Goal: Task Accomplishment & Management: Manage account settings

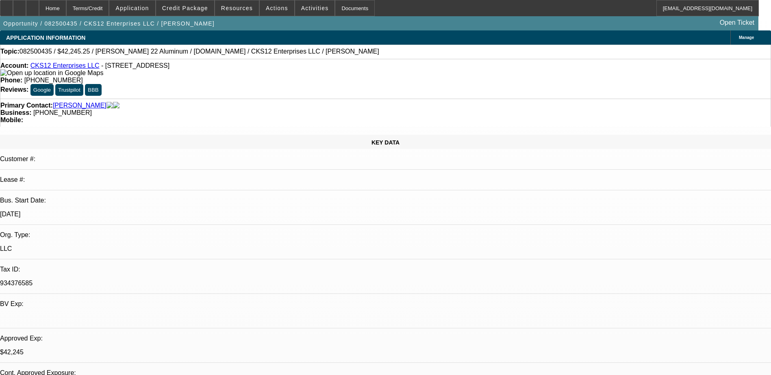
select select "0"
select select "2"
select select "0.1"
select select "0"
select select "2"
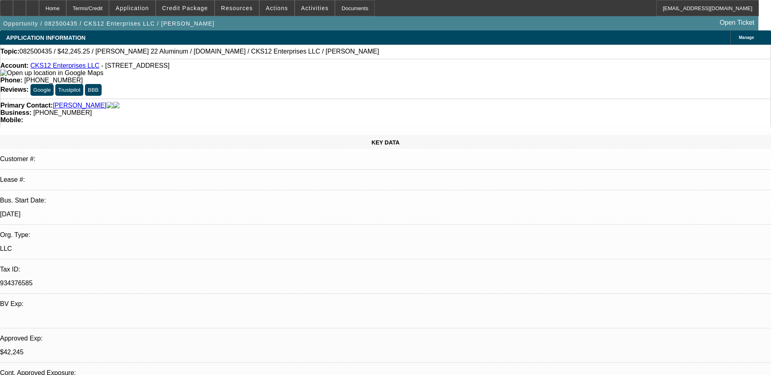
select select "0.1"
select select "0"
select select "2"
select select "0.1"
select select "0"
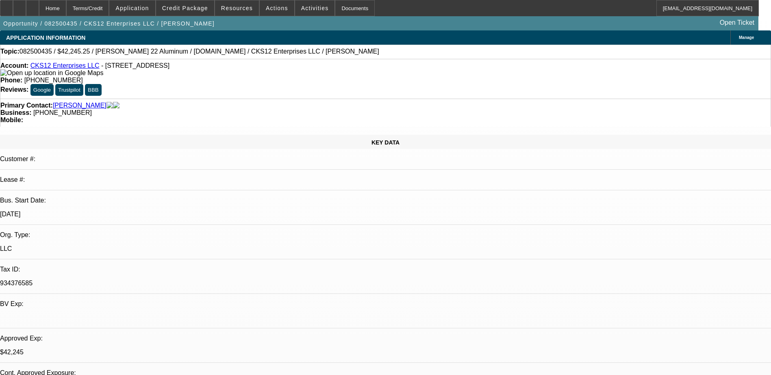
select select "0"
select select "0.1"
select select "1"
select select "2"
select select "4"
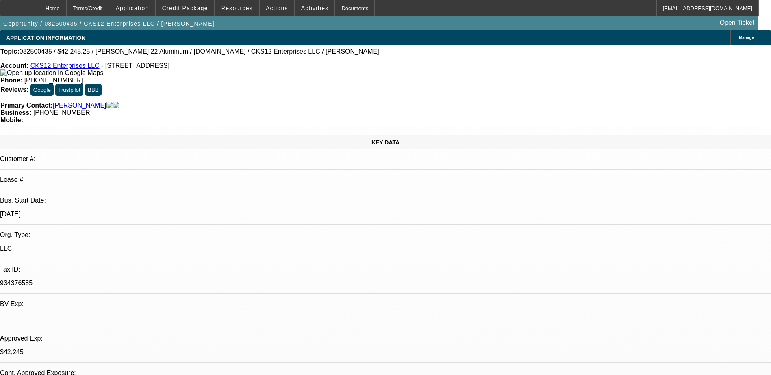
select select "1"
select select "2"
select select "4"
select select "1"
select select "2"
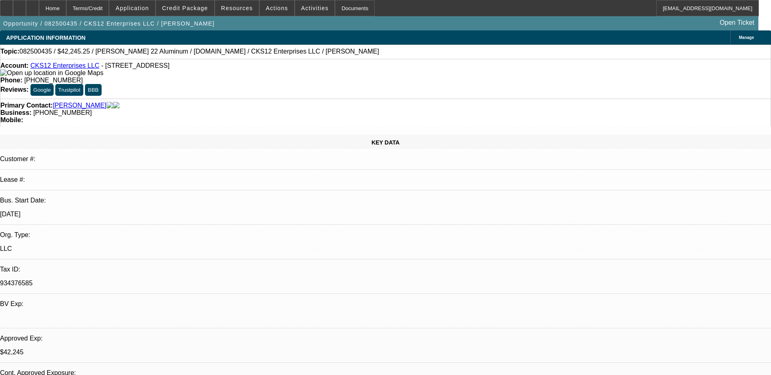
select select "4"
select select "1"
select select "3"
select select "4"
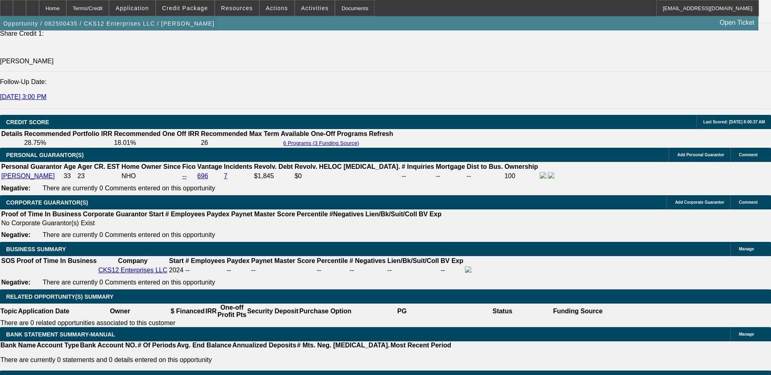
scroll to position [1056, 0]
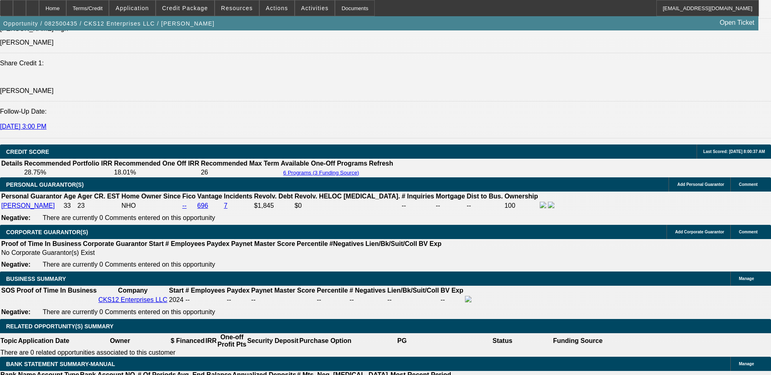
click at [189, 10] on span "Credit Package" at bounding box center [185, 8] width 46 height 7
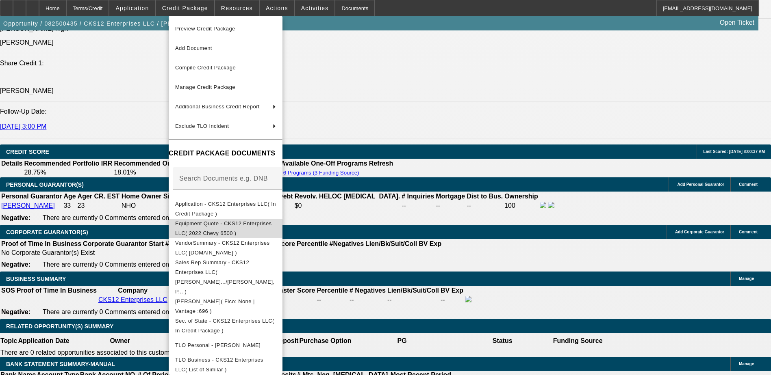
click at [279, 219] on button "Equipment Quote - CKS12 Enterprises LLC( 2022 Chevy 6500 )" at bounding box center [226, 229] width 114 height 20
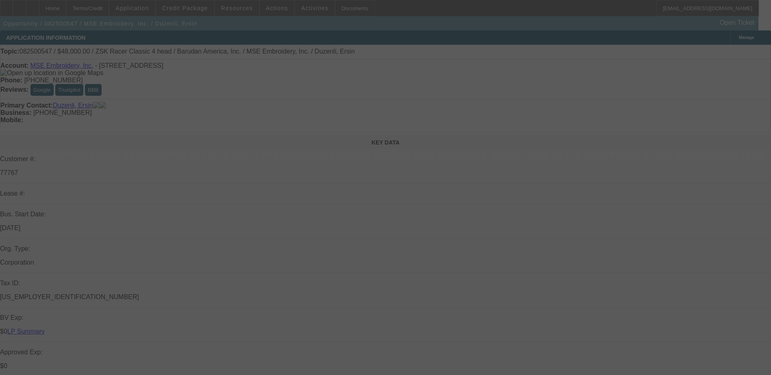
select select "0"
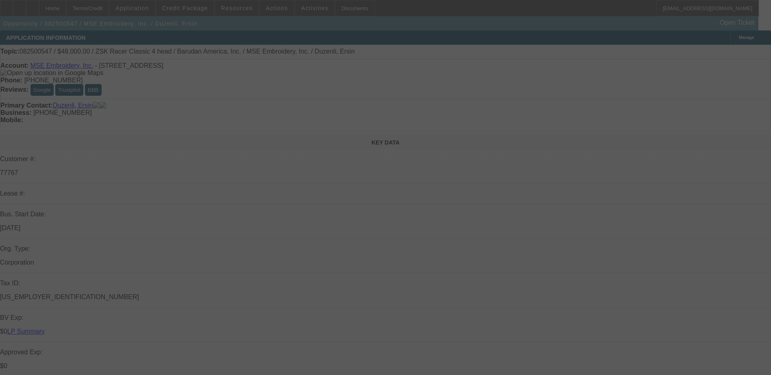
select select "0.1"
select select "0"
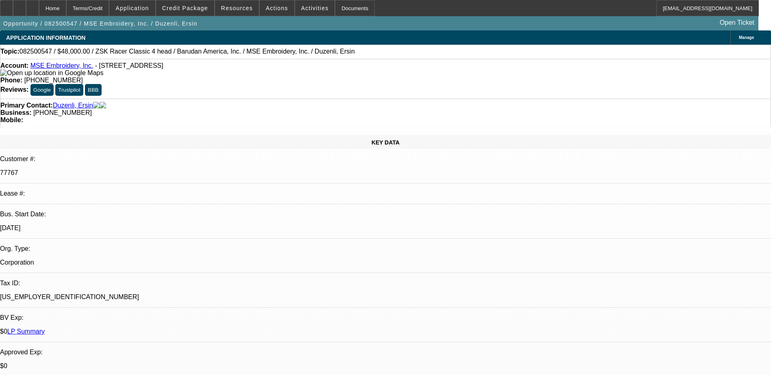
select select "1"
select select "2"
select select "6"
select select "1"
select select "2"
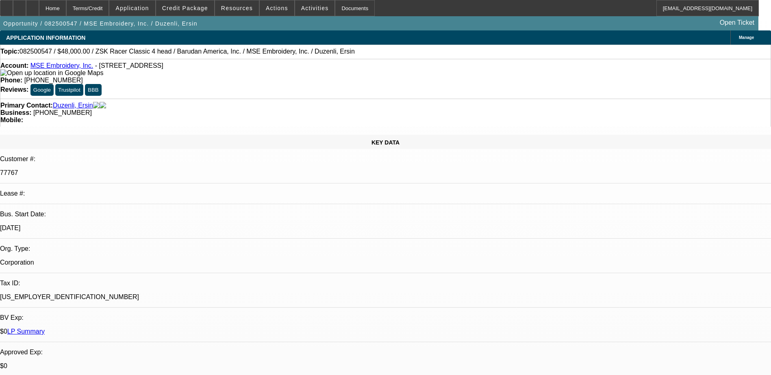
select select "4"
select select "1"
select select "2"
select select "6"
click at [197, 3] on span at bounding box center [185, 8] width 58 height 20
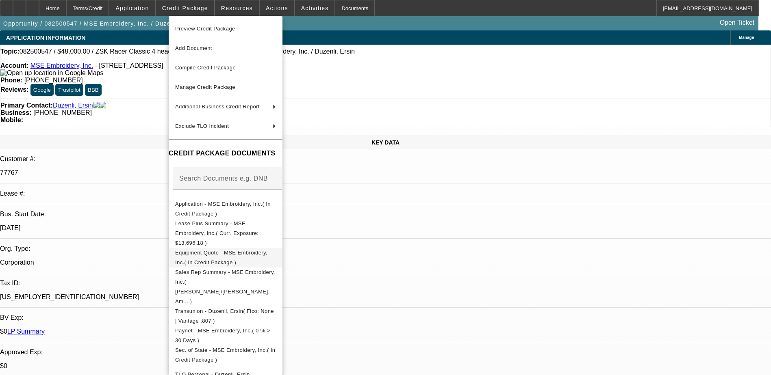
click at [267, 250] on span "Equipment Quote - MSE Embroidery, Inc.( In Credit Package )" at bounding box center [221, 258] width 92 height 16
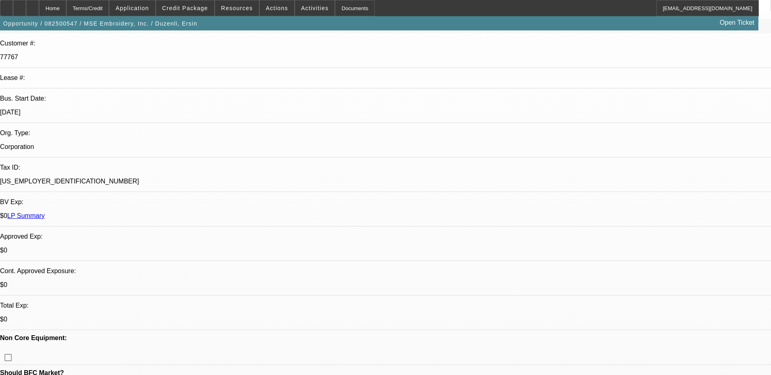
scroll to position [41, 0]
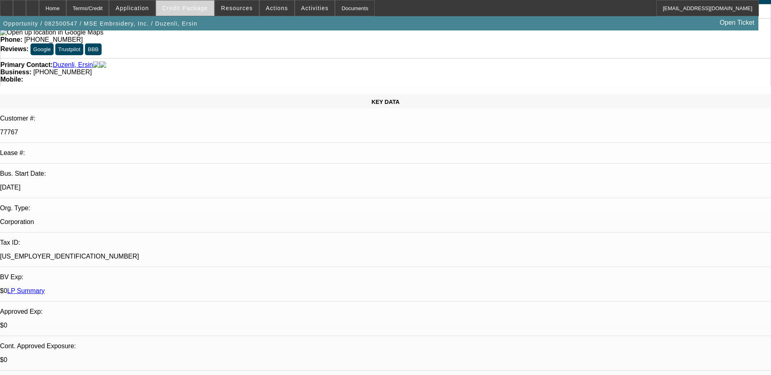
click at [191, 7] on span "Credit Package" at bounding box center [185, 8] width 46 height 7
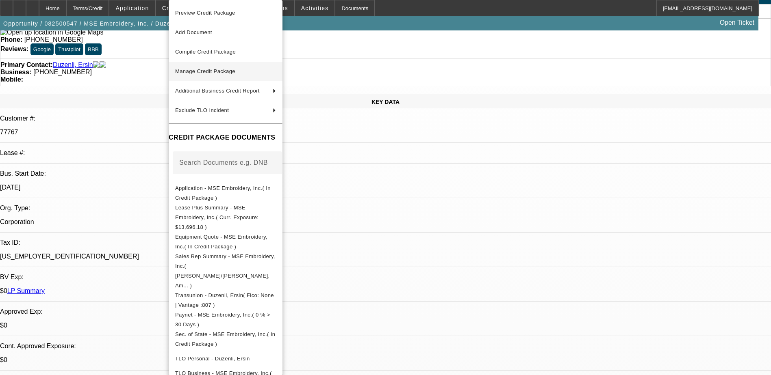
click at [276, 74] on span "Manage Credit Package" at bounding box center [225, 72] width 101 height 10
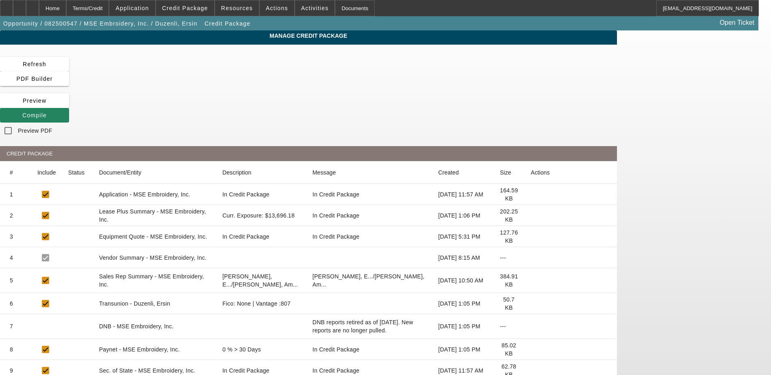
click at [531, 237] on icon at bounding box center [531, 237] width 0 height 0
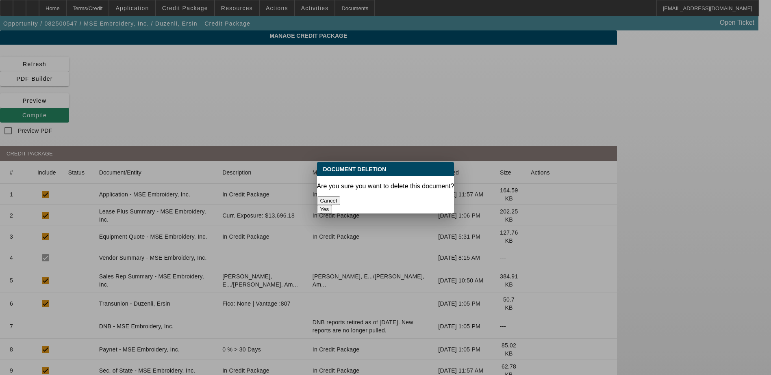
click at [332, 205] on button "Yes" at bounding box center [324, 209] width 15 height 9
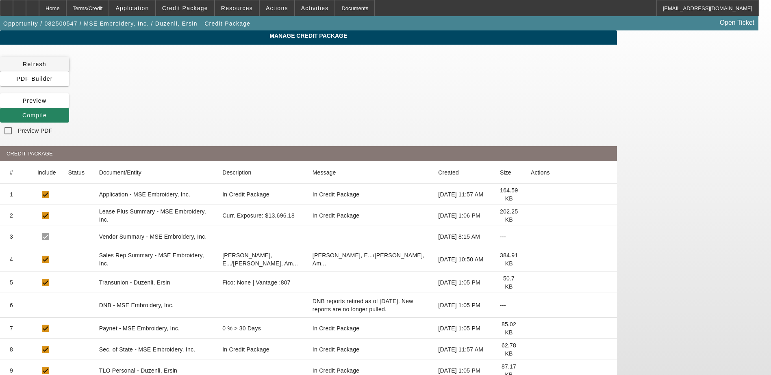
click at [46, 61] on span "Refresh" at bounding box center [35, 64] width 24 height 7
click at [66, 11] on div "Home" at bounding box center [52, 8] width 27 height 16
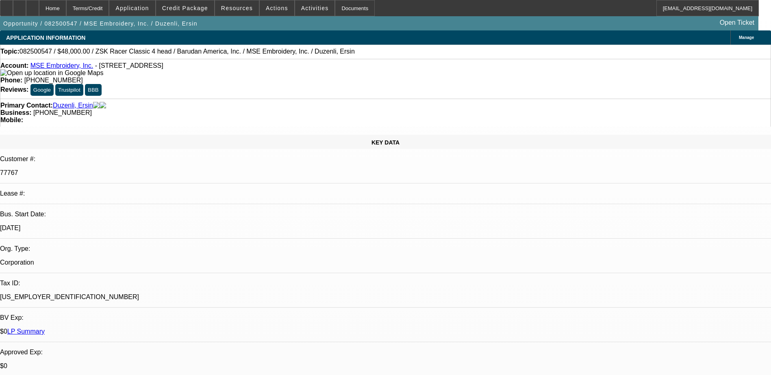
select select "0"
select select "2"
select select "0"
select select "6"
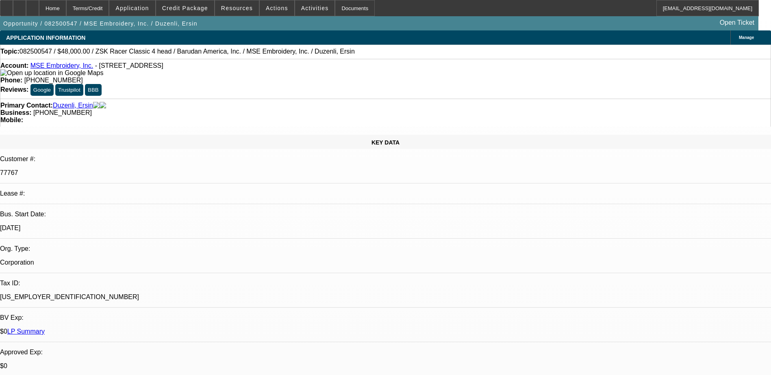
select select "0"
select select "2"
select select "0.1"
select select "4"
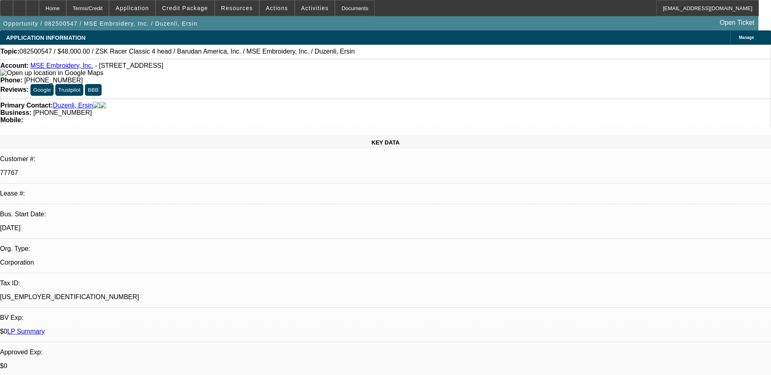
select select "0"
select select "2"
select select "0"
select select "6"
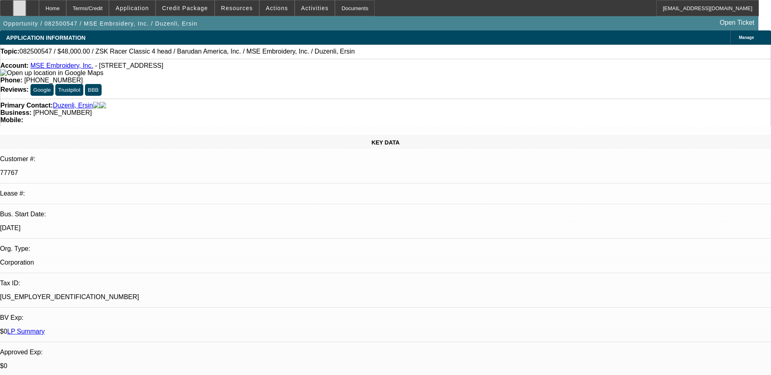
click at [26, 4] on div at bounding box center [19, 8] width 13 height 16
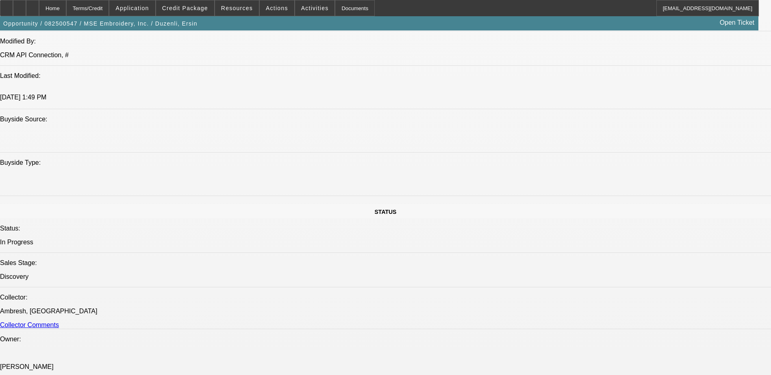
scroll to position [772, 0]
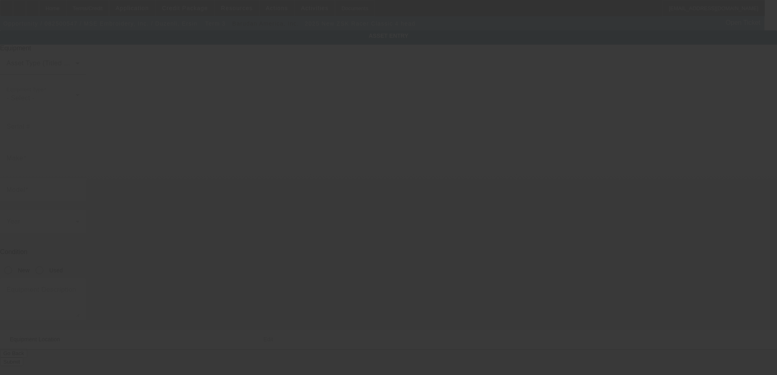
type input "ZSK"
type input "Racer Classic 4 head"
radio input "true"
type textarea "Pre-approval for 4-head"
type input "[STREET_ADDRESS]"
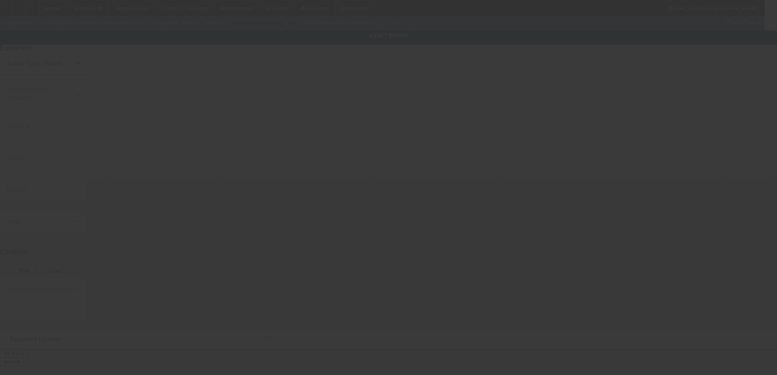
type input "[GEOGRAPHIC_DATA]"
type input "34102"
type input "[PERSON_NAME]"
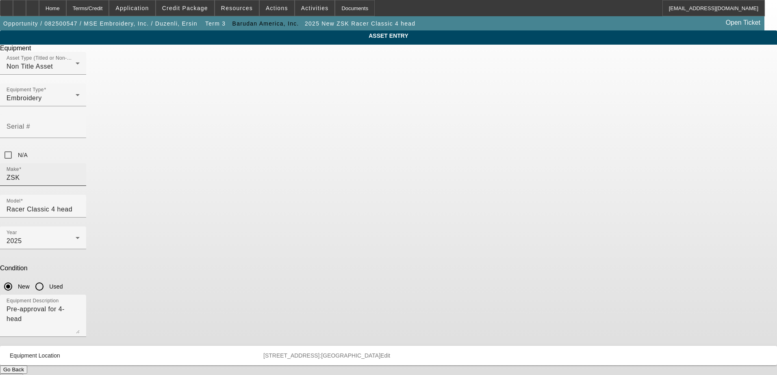
click at [80, 163] on div "Make ZSK" at bounding box center [43, 174] width 73 height 23
click at [80, 173] on input "ZSK" at bounding box center [43, 178] width 73 height 10
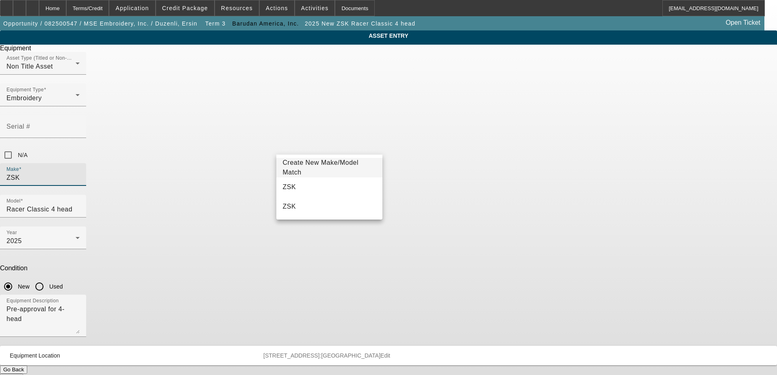
click at [80, 173] on input "ZSK" at bounding box center [43, 178] width 73 height 10
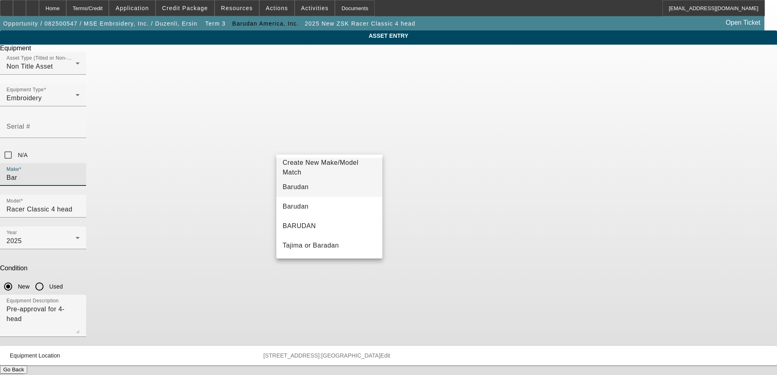
type input "Bar"
click at [295, 185] on span "Barudan" at bounding box center [296, 187] width 26 height 7
type input "Barudan"
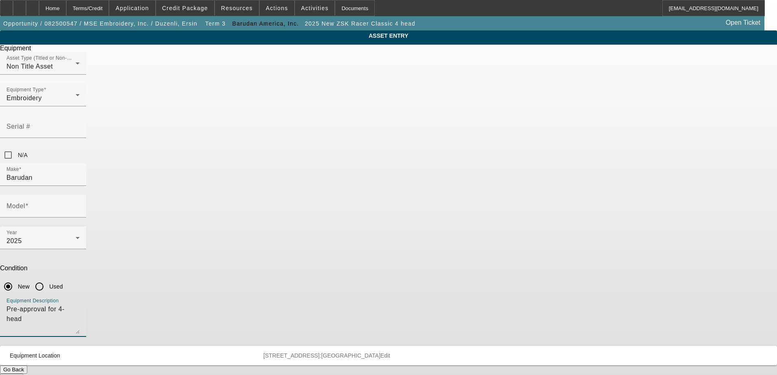
drag, startPoint x: 342, startPoint y: 210, endPoint x: 266, endPoint y: 208, distance: 76.4
click at [266, 208] on div "ASSET ENTRY Delete asset Equipment Asset Type (Titled or Non-Titled) Non Title …" at bounding box center [388, 206] width 777 height 352
type textarea "Single Head Barudan"
click at [80, 205] on input "Model" at bounding box center [43, 210] width 73 height 10
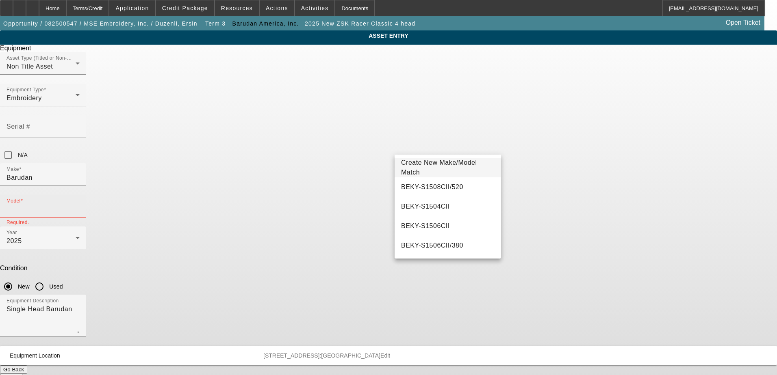
click at [80, 205] on input "Model" at bounding box center [43, 210] width 73 height 10
click at [457, 228] on mat-option "BEKT-S1501CBIII CB3" at bounding box center [448, 227] width 106 height 20
type input "BEKT-S1501CBIII CB3"
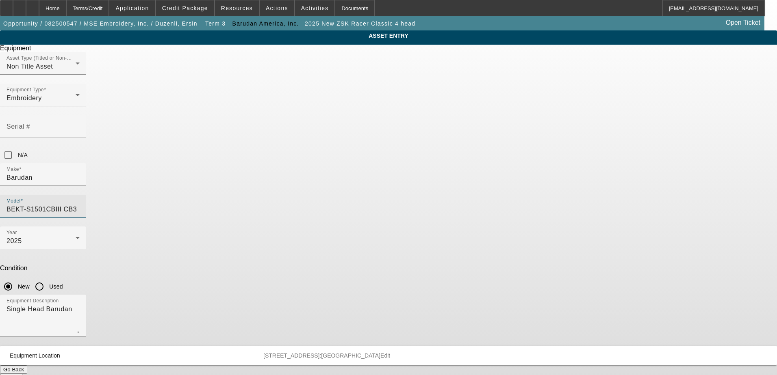
click at [23, 374] on button "Submit" at bounding box center [11, 378] width 23 height 9
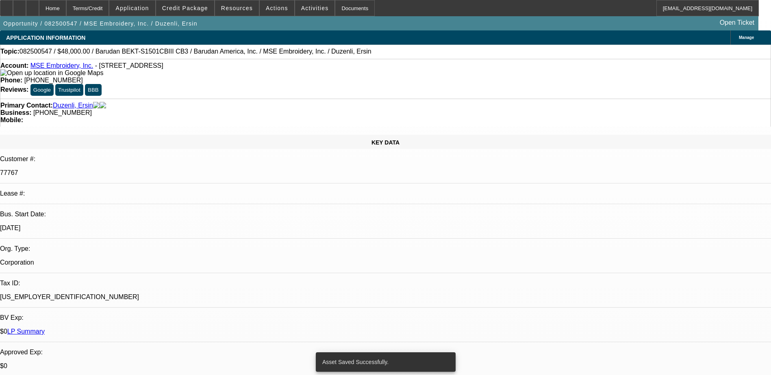
select select "0"
select select "2"
select select "0"
select select "6"
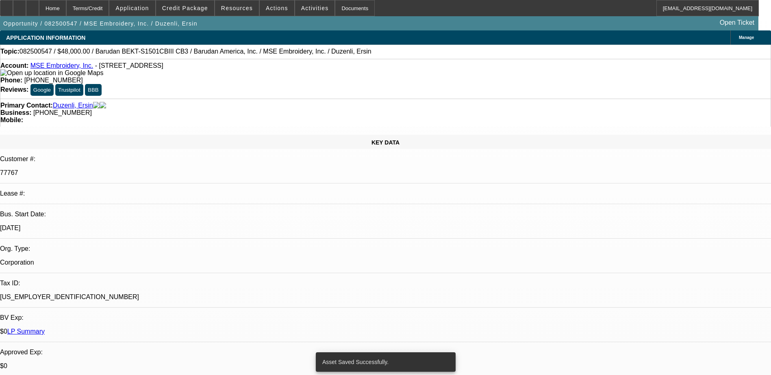
select select "0"
select select "2"
select select "0.1"
select select "4"
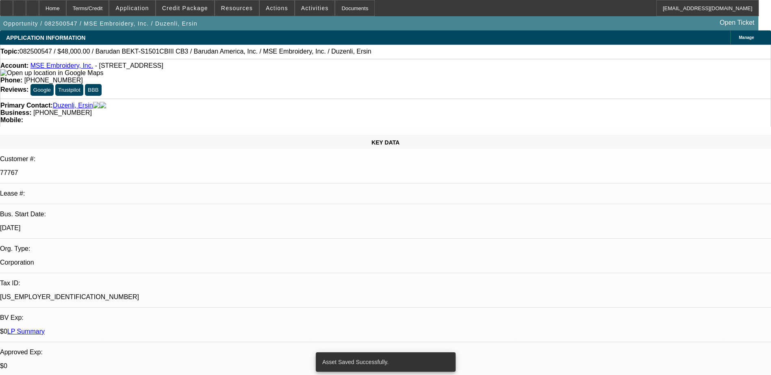
select select "0"
select select "2"
select select "0"
select select "6"
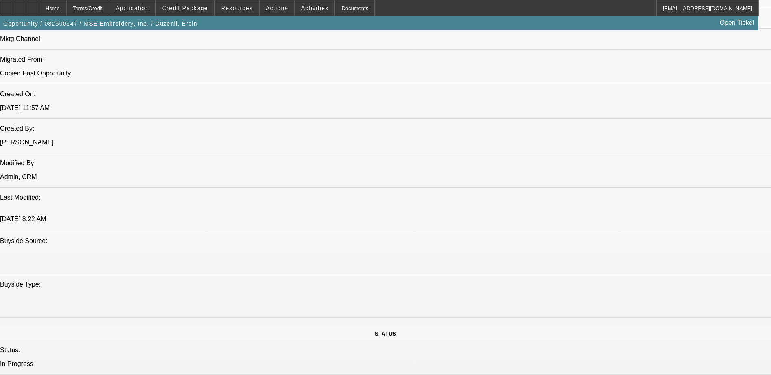
scroll to position [731, 0]
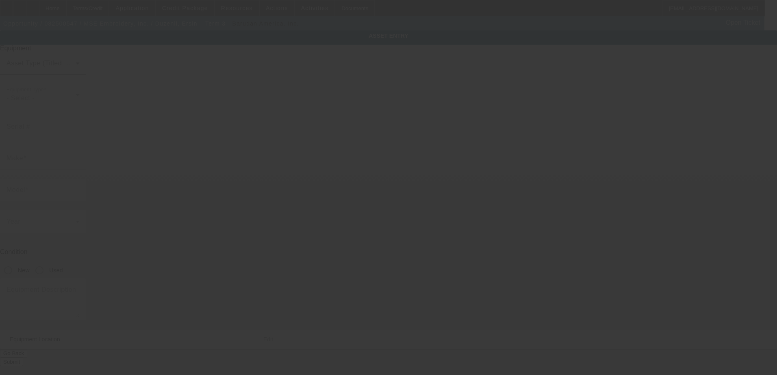
type input "Barudan"
type input "BEKT-S1501CBIII CB3"
radio input "true"
type textarea "Single Head Barudan"
type input "[STREET_ADDRESS]"
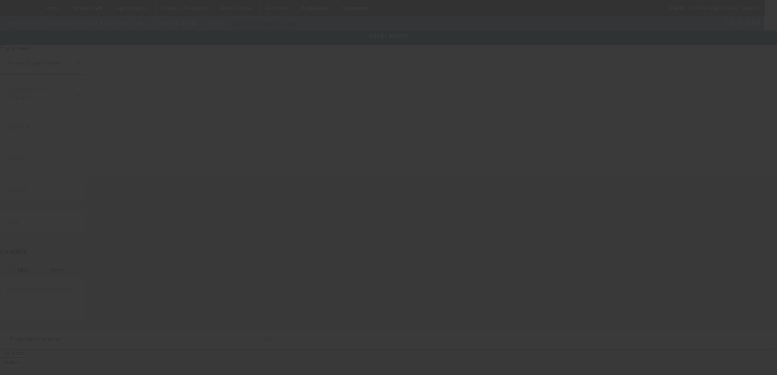
type input "[GEOGRAPHIC_DATA]"
type input "34102"
type input "[PERSON_NAME]"
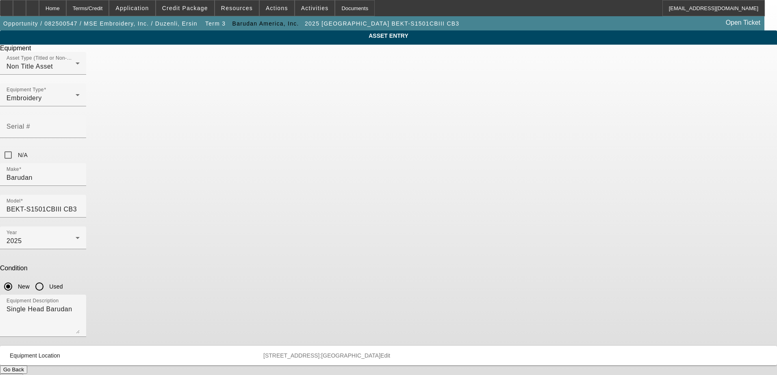
click at [23, 374] on button "Submit" at bounding box center [11, 378] width 23 height 9
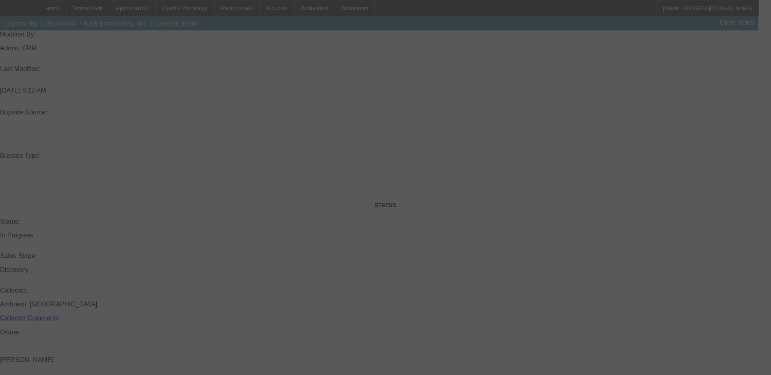
scroll to position [800, 0]
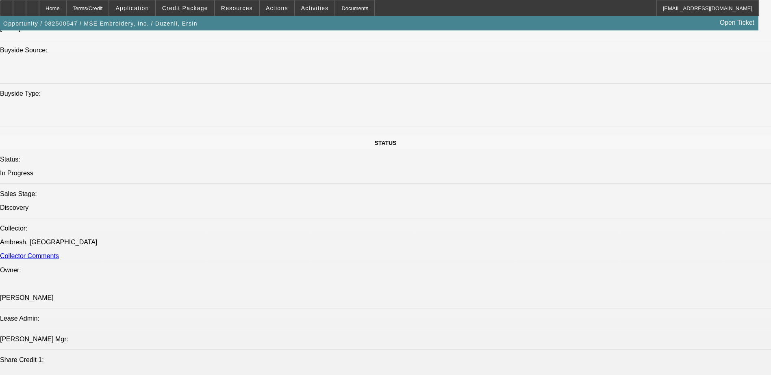
select select "0"
select select "2"
select select "0"
select select "6"
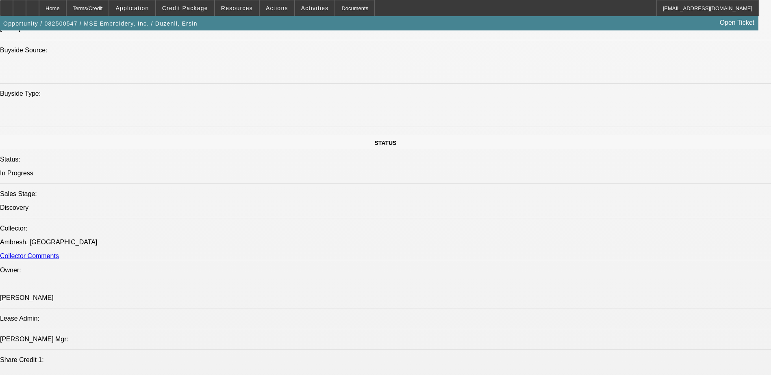
select select "0"
select select "2"
select select "0.1"
select select "4"
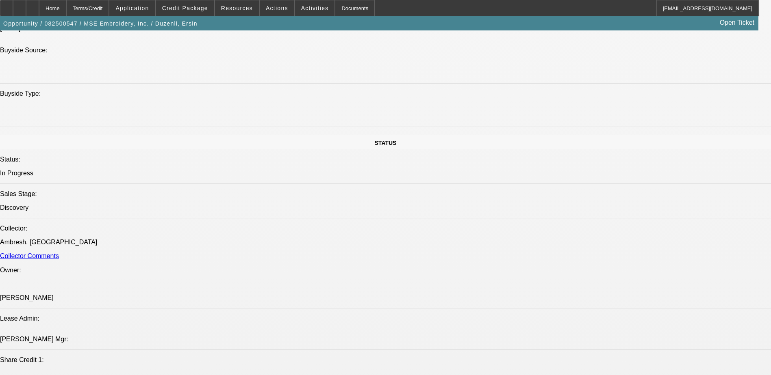
select select "0"
select select "2"
select select "0"
select select "6"
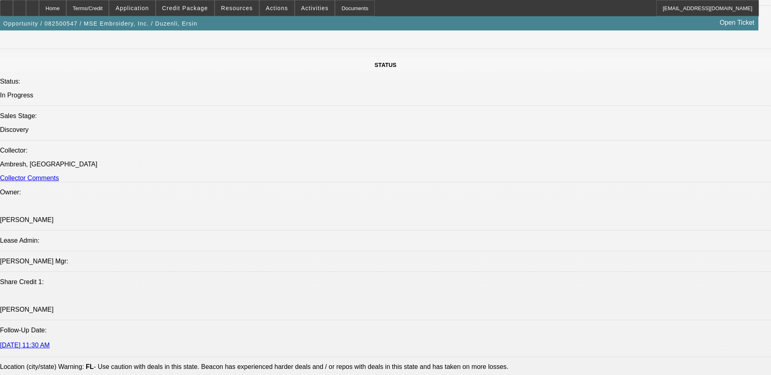
scroll to position [838, 0]
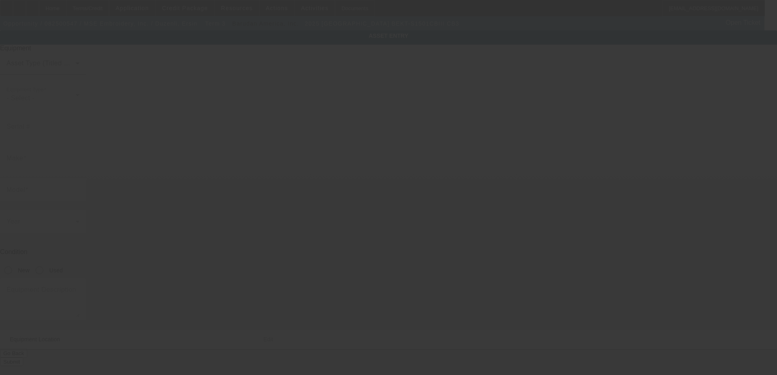
type input "Barudan"
type input "BEKT-S1501CBIII CB3"
radio input "true"
type textarea "Single Head Barudan"
type input "[STREET_ADDRESS]"
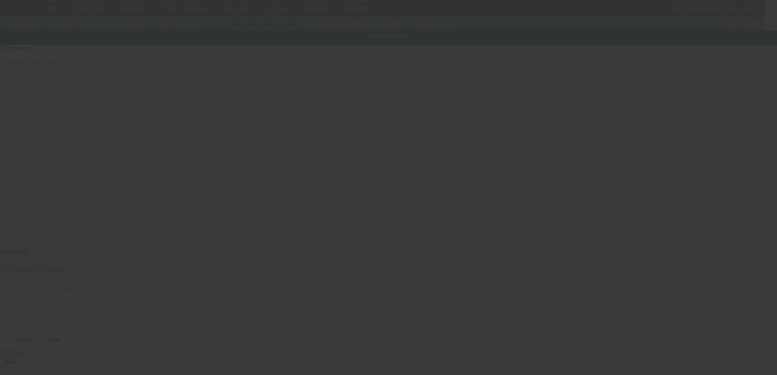
type input "[GEOGRAPHIC_DATA]"
type input "34102"
type input "[PERSON_NAME]"
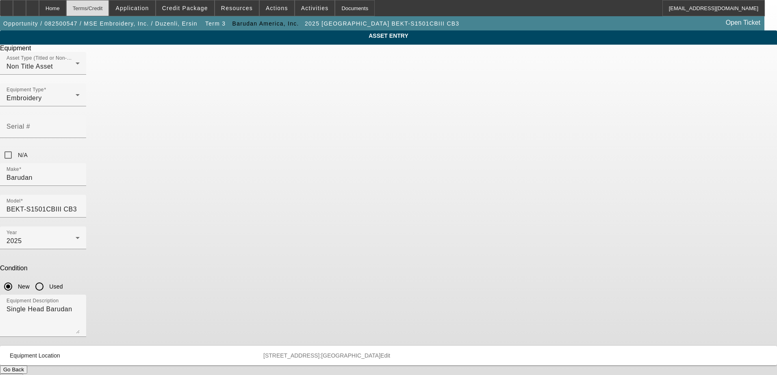
click at [102, 11] on div "Terms/Credit" at bounding box center [87, 8] width 43 height 16
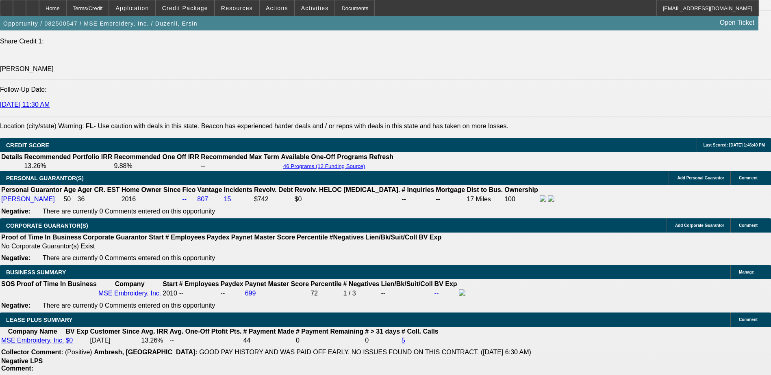
select select "0"
select select "2"
select select "0"
select select "6"
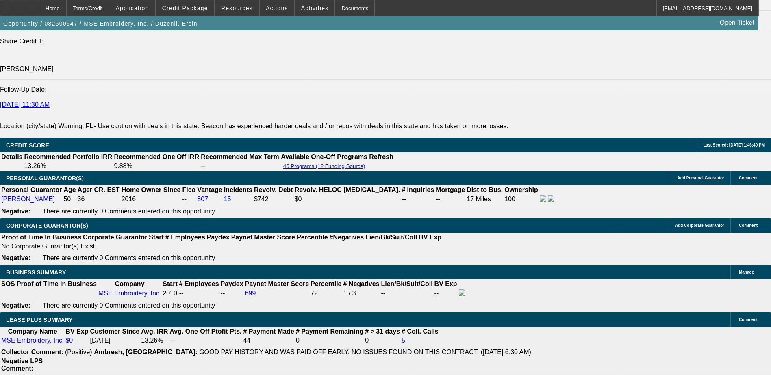
select select "0"
select select "2"
select select "0.1"
select select "4"
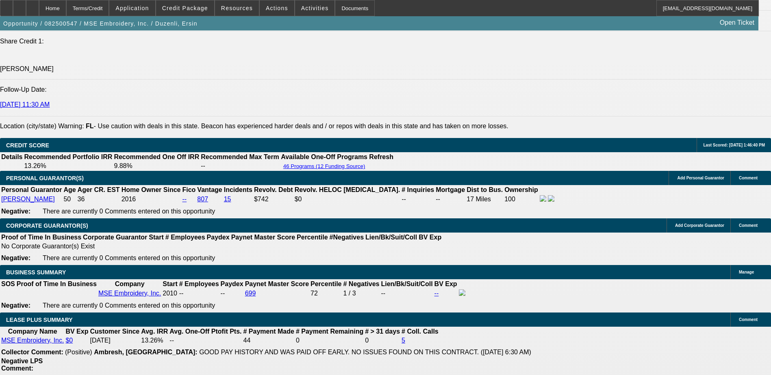
select select "0"
select select "2"
select select "0"
select select "6"
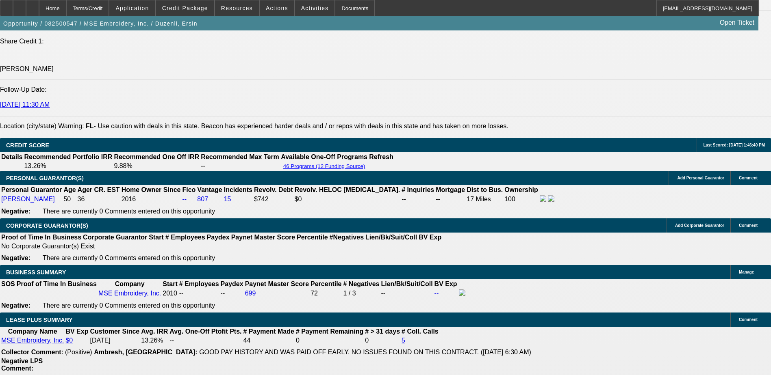
scroll to position [1148, 0]
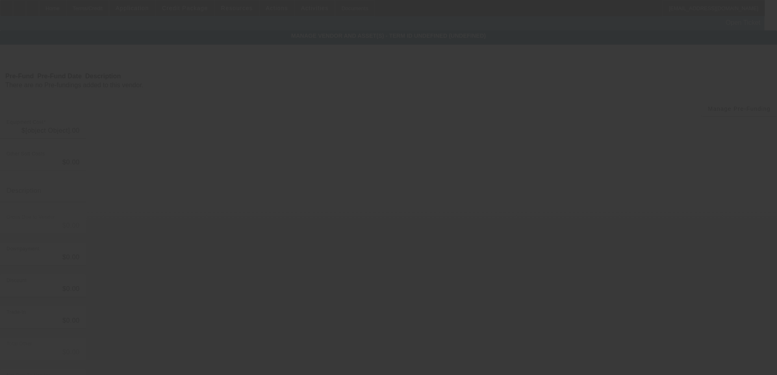
type input "$48,000.00"
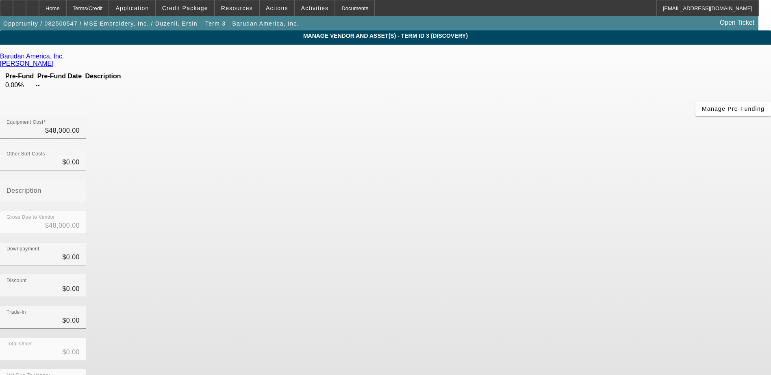
click at [56, 60] on icon at bounding box center [56, 63] width 0 height 7
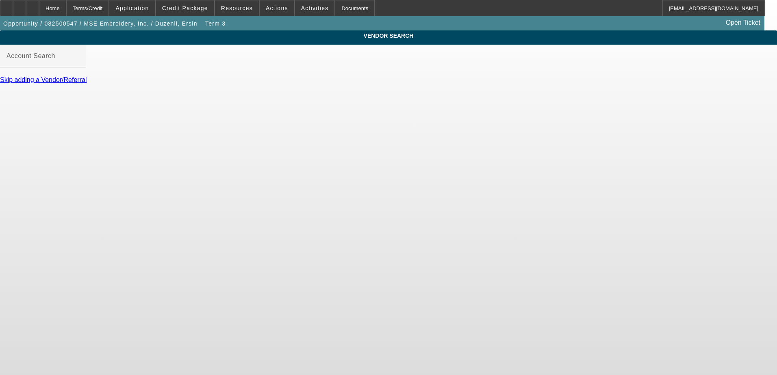
type input "Barudan America, Inc. (Solon, [GEOGRAPHIC_DATA])_2305 - [PERSON_NAME]"
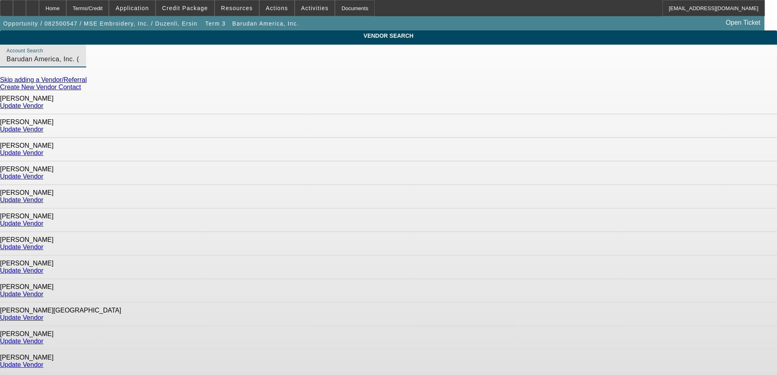
click at [80, 64] on input "Barudan America, Inc. (Solon, [GEOGRAPHIC_DATA])_2305 - [PERSON_NAME]" at bounding box center [43, 59] width 73 height 10
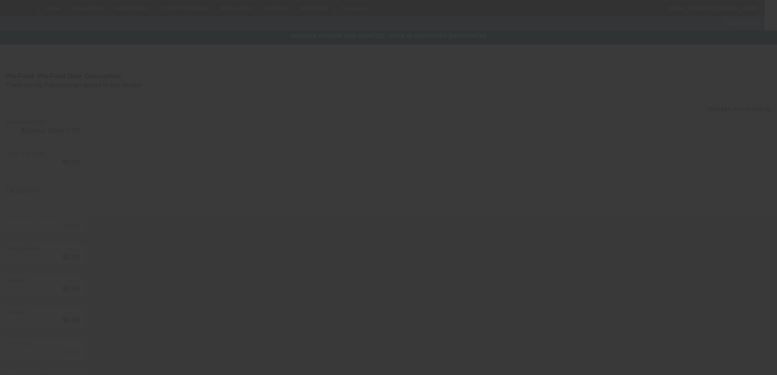
type input "$48,000.00"
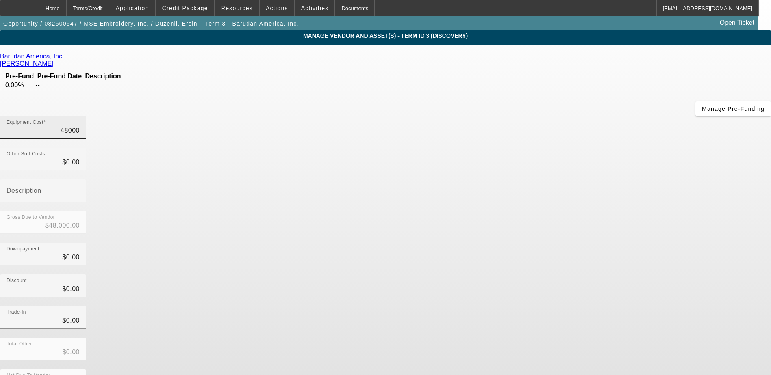
click at [80, 126] on input "48000" at bounding box center [43, 131] width 73 height 10
type input "2"
type input "$2.00"
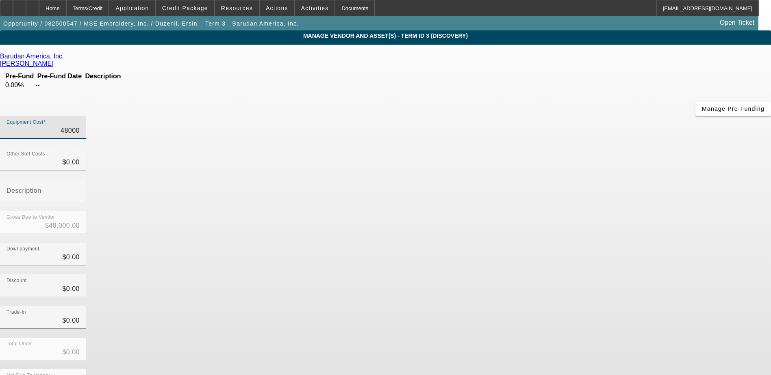
type input "$2.00"
type input "23"
type input "$23.00"
type input "235"
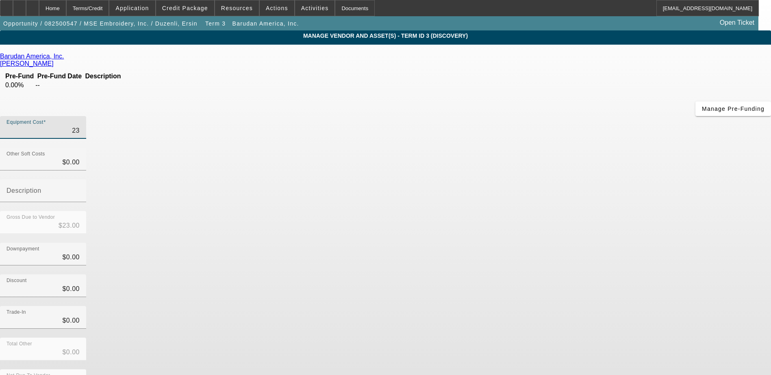
type input "$235.00"
type input "2350"
type input "$2,350.00"
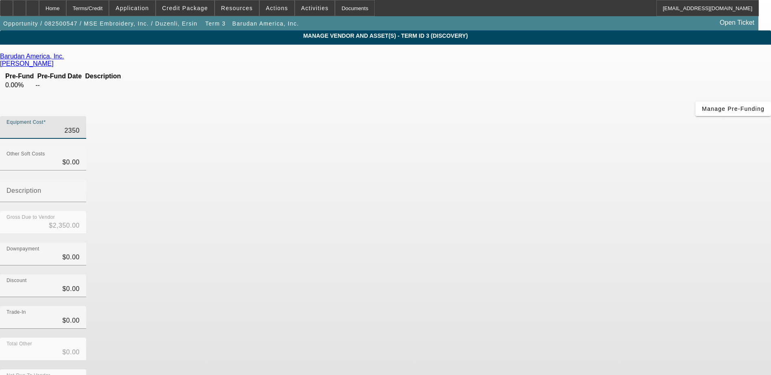
type input "23500"
type input "$23,500.00"
click at [560, 243] on div "Downpayment $0.00" at bounding box center [385, 259] width 771 height 32
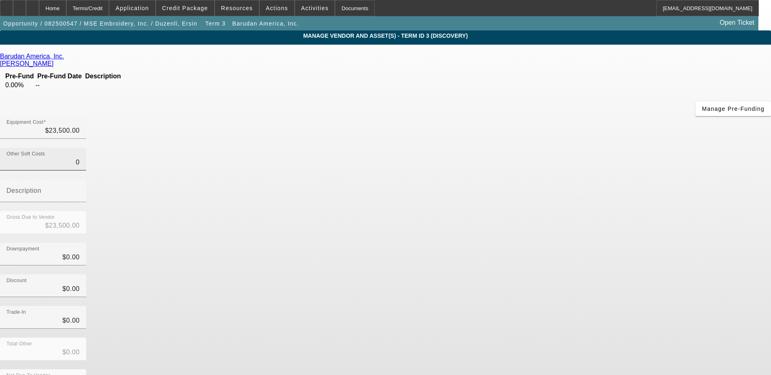
click at [80, 158] on input "0" at bounding box center [43, 163] width 73 height 10
type input "20"
type input "$23,520.00"
type input "200"
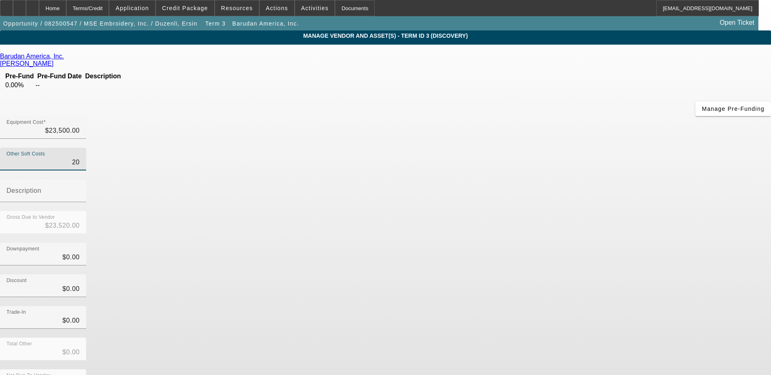
type input "$23,700.00"
type input "2000"
type input "$25,500.00"
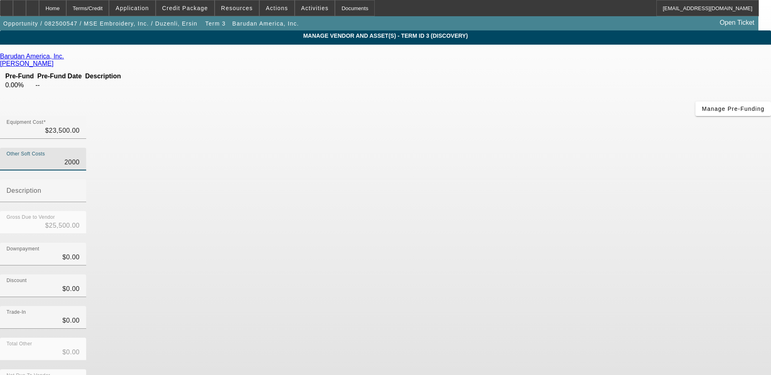
type input "20070"
type input "$43,570.00"
type input "2007.0"
type input "$25,507.00"
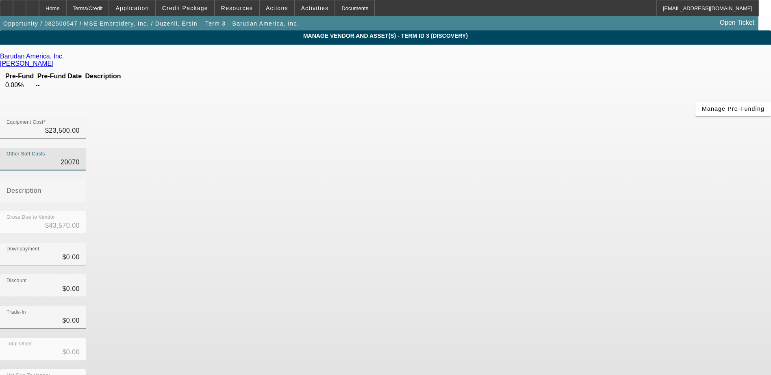
type input "$25,507.00"
type input "2007.07"
type input "$25,507.07"
type input "$2,007.07"
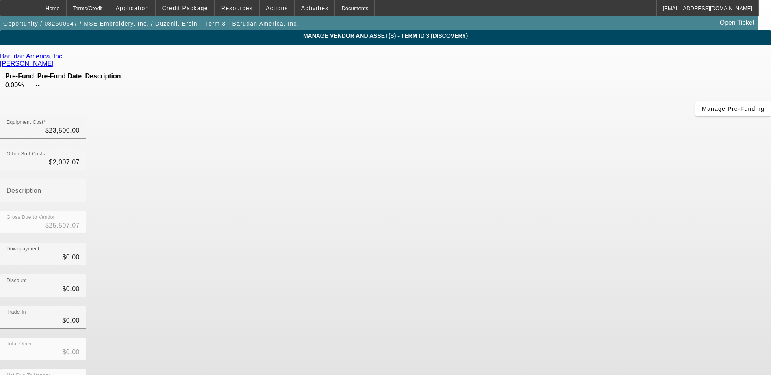
click at [558, 243] on div "Downpayment $0.00" at bounding box center [385, 259] width 771 height 32
click at [80, 284] on input "0" at bounding box center [43, 289] width 73 height 10
type input "40"
type input "$40.00"
type input "$25,467.07"
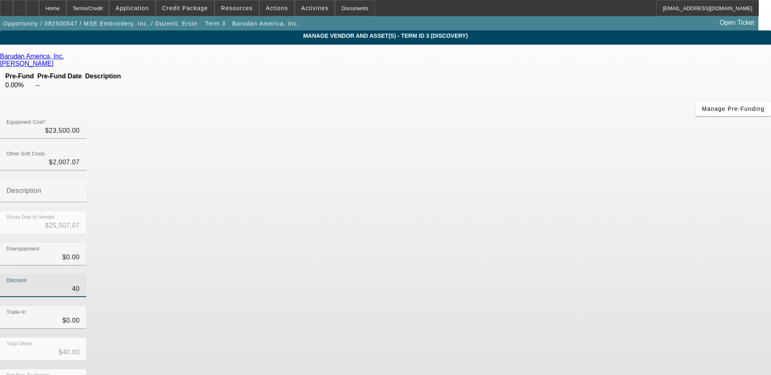
type input "430"
type input "$430.00"
type input "$25,077.07"
type input "4350"
type input "$4,350.00"
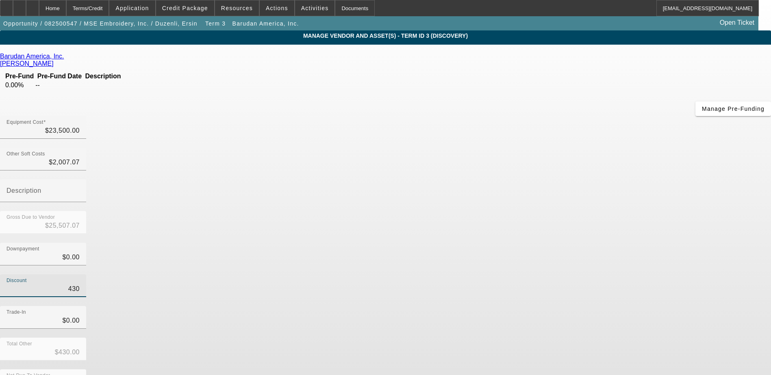
type input "$21,157.07"
type input "43500"
type input "$43,500.00"
type input "$-17,992.93"
type input "4350"
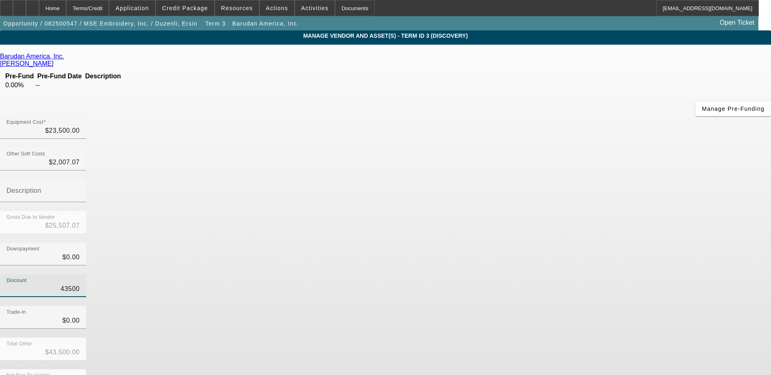
type input "$4,350.00"
type input "$21,157.07"
type input "$4,350.00"
click at [538, 275] on div "Discount $4,350.00" at bounding box center [385, 291] width 771 height 32
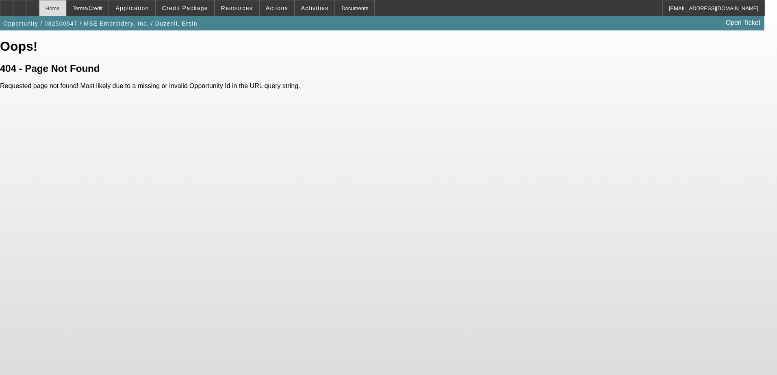
click at [66, 7] on div "Home" at bounding box center [52, 8] width 27 height 16
click at [39, 6] on div at bounding box center [32, 8] width 13 height 16
click at [13, 7] on div at bounding box center [6, 8] width 13 height 16
click at [11, 9] on div at bounding box center [6, 8] width 13 height 16
click at [35, 7] on div "Home" at bounding box center [26, 8] width 27 height 16
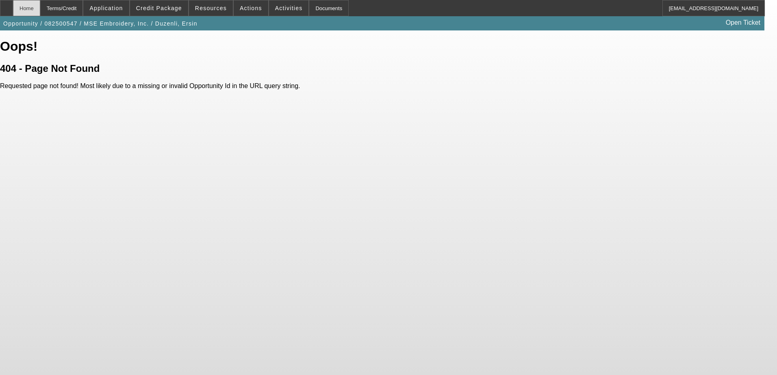
click at [35, 7] on div "Home" at bounding box center [26, 8] width 27 height 16
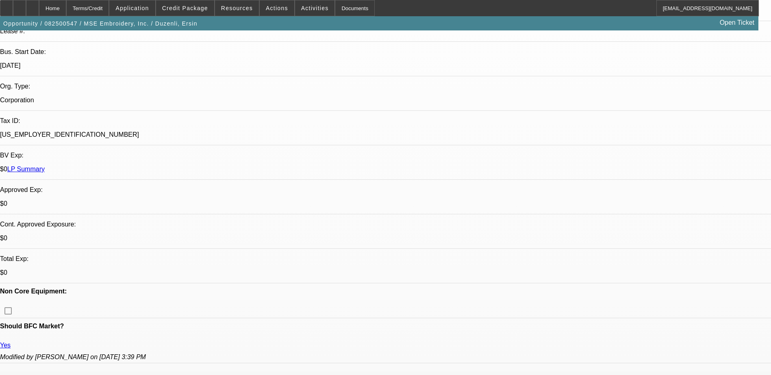
select select "0"
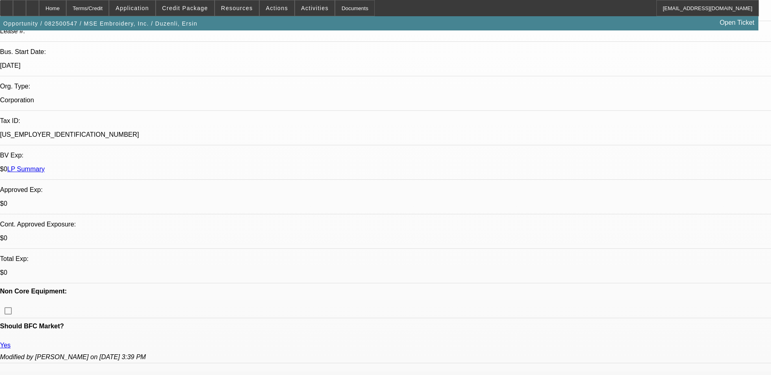
select select "0.1"
select select "0"
select select "1"
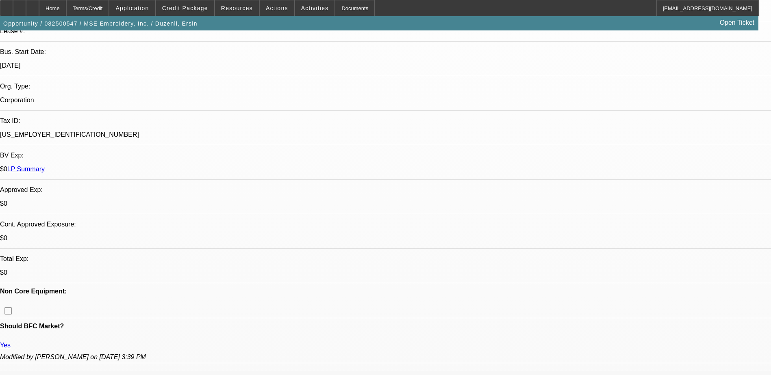
select select "2"
select select "6"
select select "1"
select select "2"
select select "4"
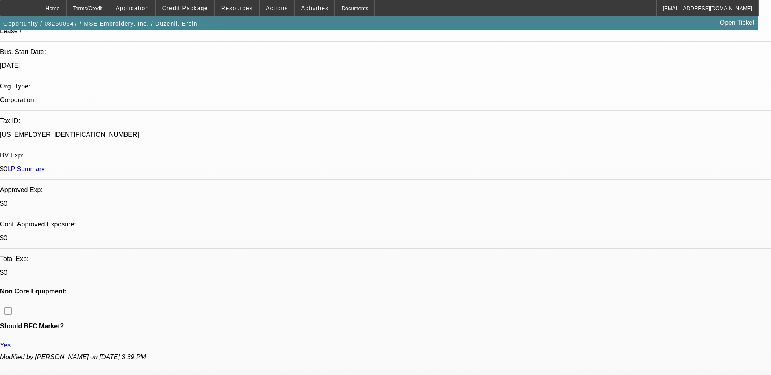
select select "1"
select select "2"
select select "6"
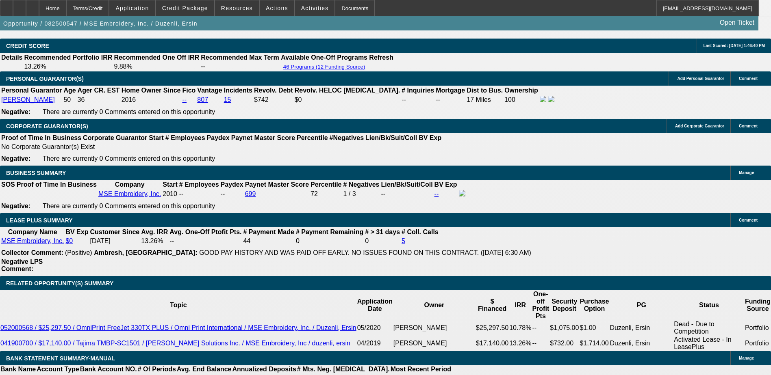
scroll to position [1097, 0]
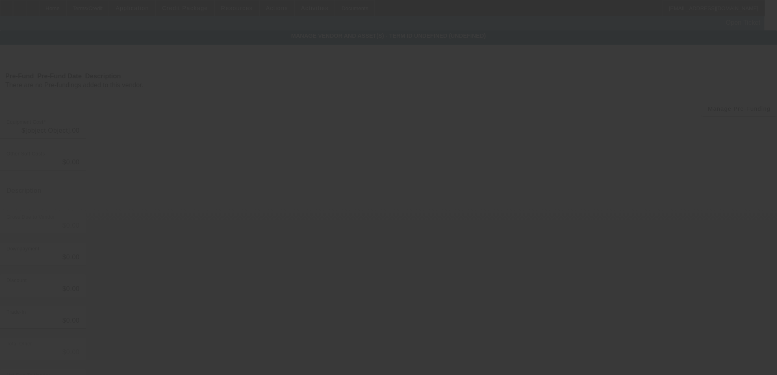
type input "$48,000.00"
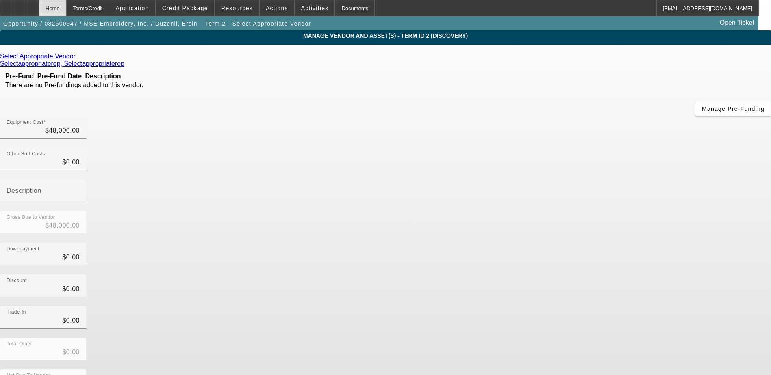
click at [66, 9] on div "Home" at bounding box center [52, 8] width 27 height 16
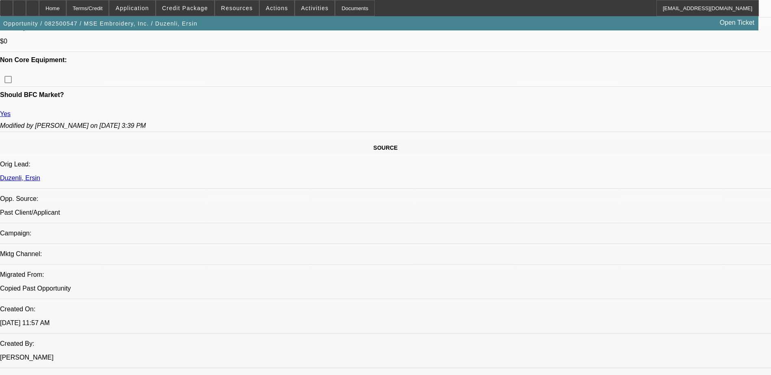
select select "0"
select select "2"
select select "0"
select select "6"
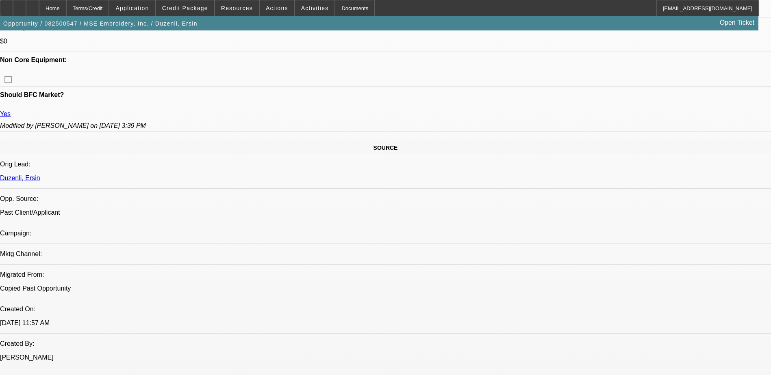
select select "0"
select select "2"
select select "0.1"
select select "4"
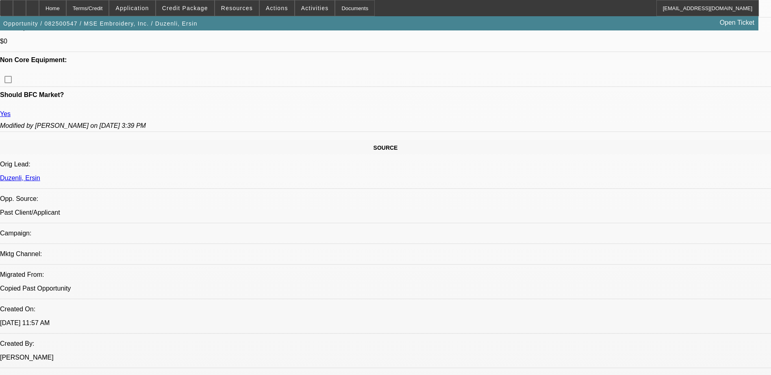
select select "0"
select select "2"
select select "0"
select select "6"
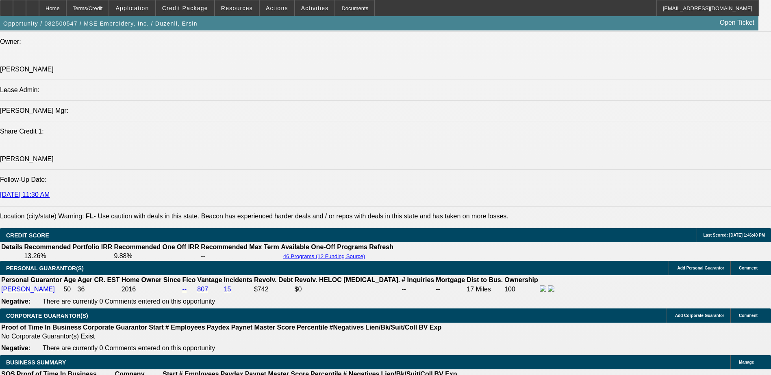
scroll to position [1085, 0]
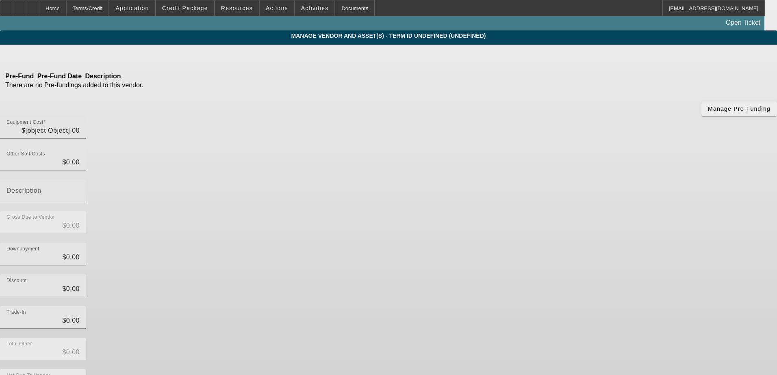
type input "$48,000.00"
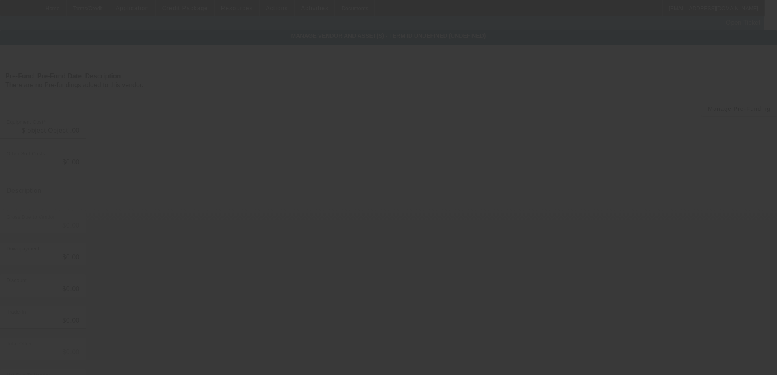
type input "$48,000.00"
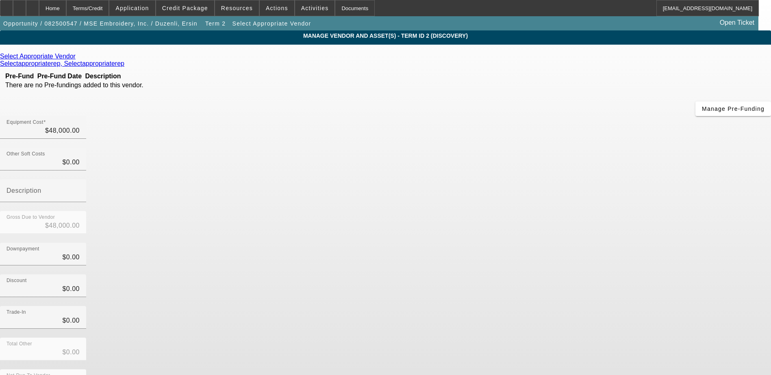
click at [78, 60] on icon at bounding box center [78, 56] width 0 height 7
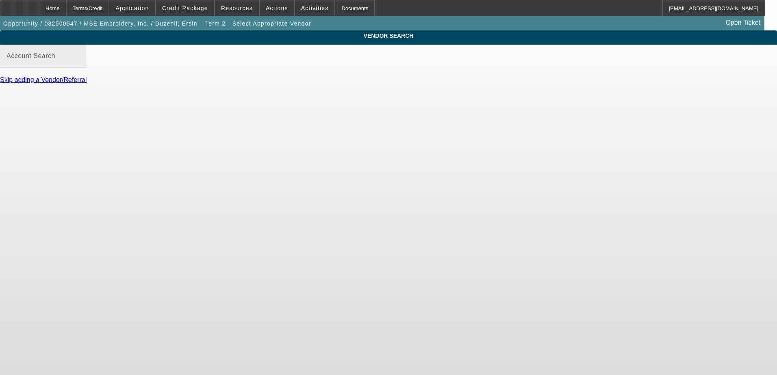
click at [80, 64] on input "Account Search" at bounding box center [43, 59] width 73 height 10
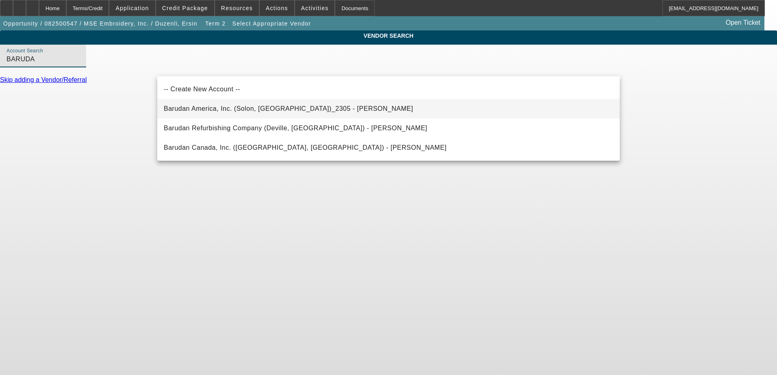
click at [257, 114] on span "Barudan America, Inc. (Solon, [GEOGRAPHIC_DATA])_2305 - [PERSON_NAME]" at bounding box center [288, 109] width 249 height 10
type input "Barudan America, Inc. (Solon, [GEOGRAPHIC_DATA])_2305 - [PERSON_NAME]"
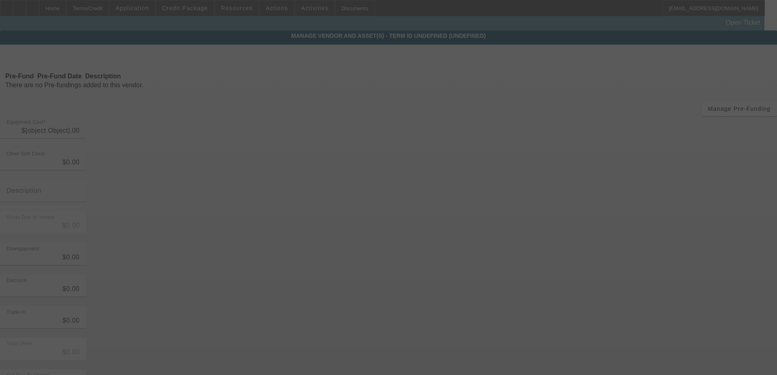
type input "$48,000.00"
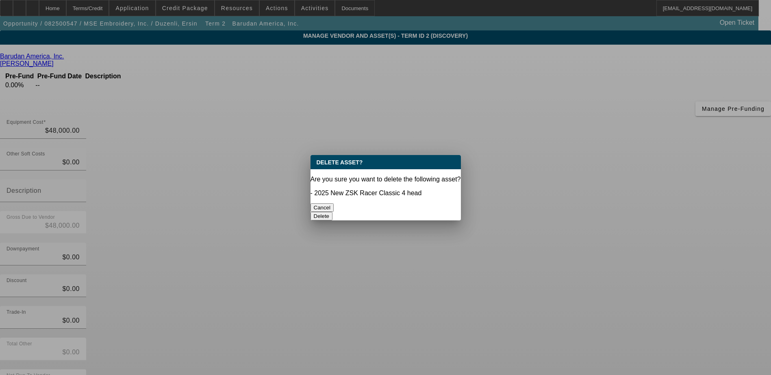
click at [333, 212] on button "Delete" at bounding box center [321, 216] width 22 height 9
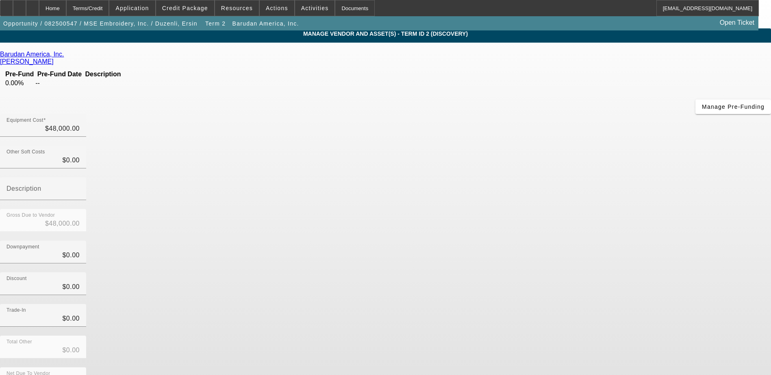
scroll to position [2, 0]
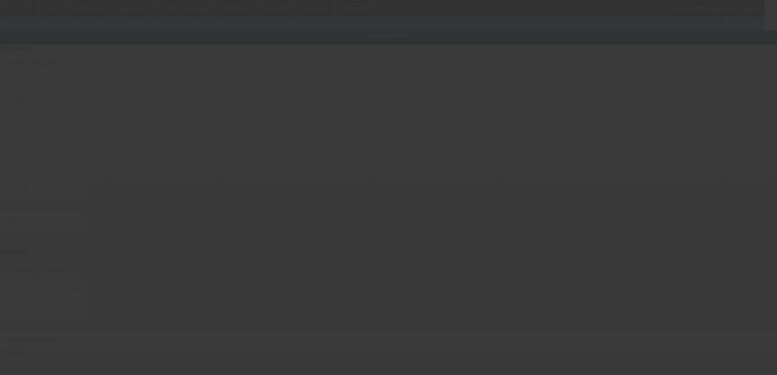
type input "[STREET_ADDRESS]"
type input "[GEOGRAPHIC_DATA]"
type input "34102"
type input "[PERSON_NAME]"
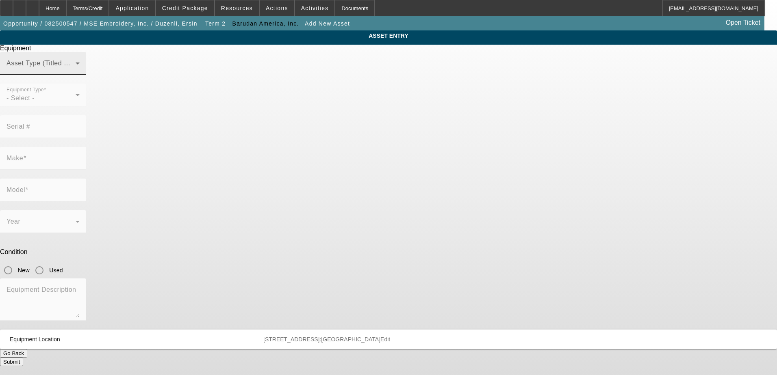
click at [76, 72] on span at bounding box center [41, 67] width 69 height 10
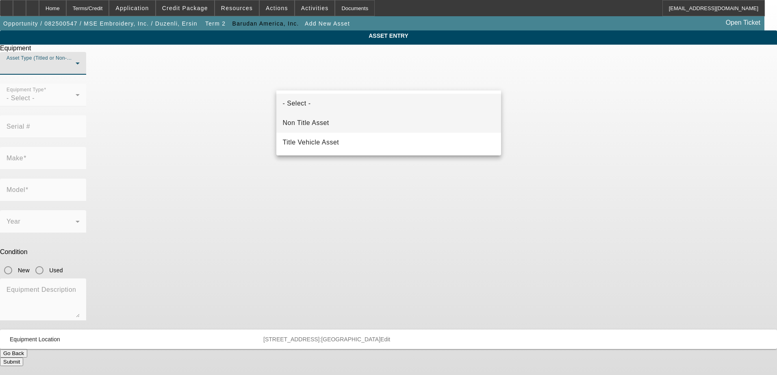
click at [315, 124] on span "Non Title Asset" at bounding box center [306, 123] width 46 height 10
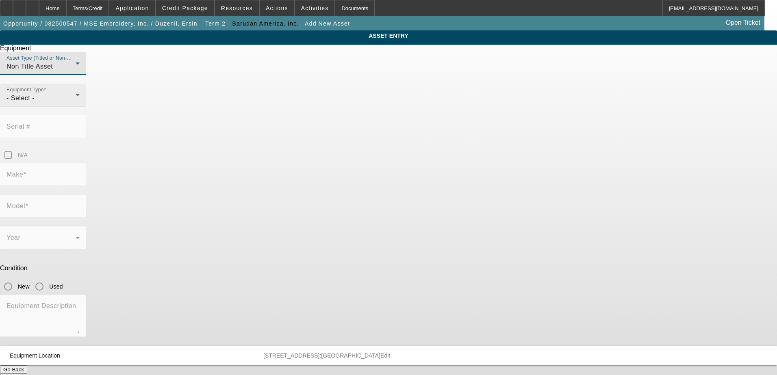
click at [76, 103] on div "- Select -" at bounding box center [41, 98] width 69 height 10
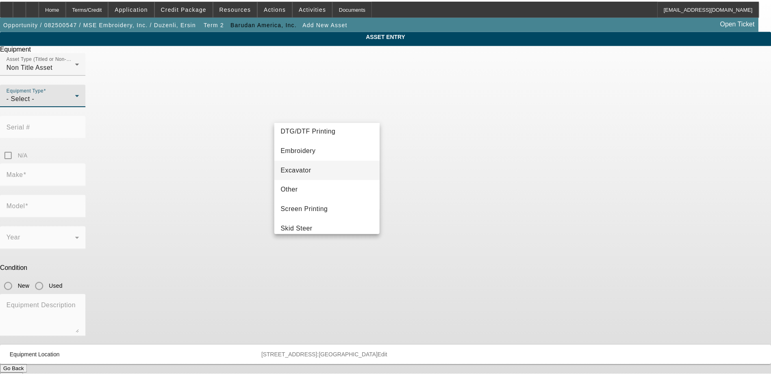
scroll to position [122, 0]
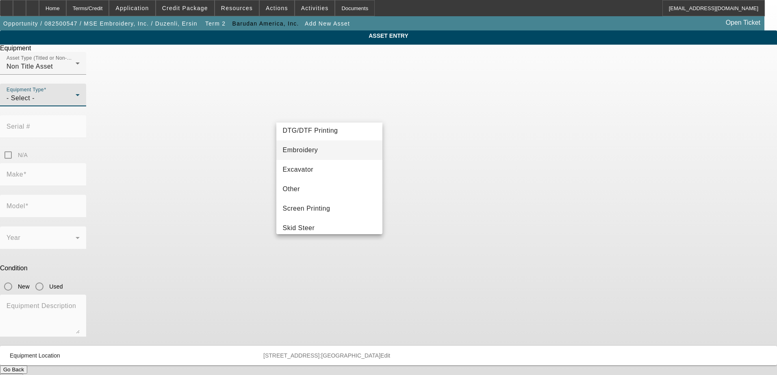
click at [313, 154] on span "Embroidery" at bounding box center [300, 150] width 35 height 10
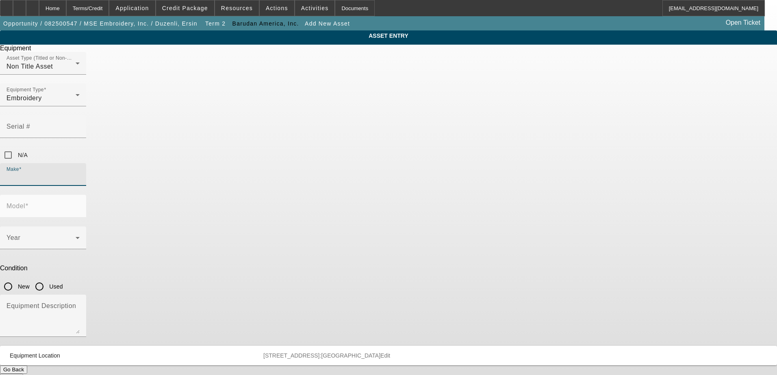
click at [80, 173] on input "Make" at bounding box center [43, 178] width 73 height 10
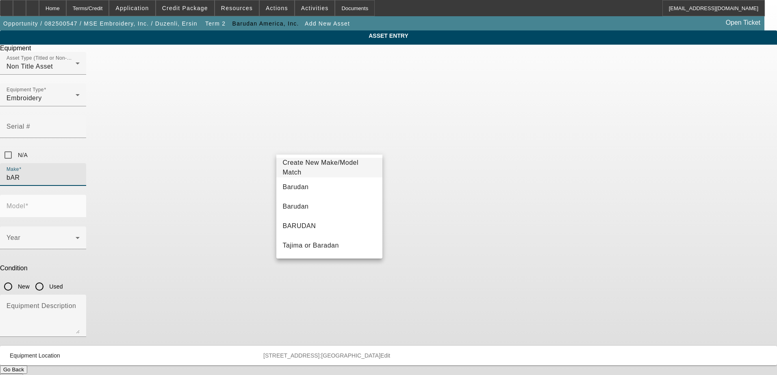
click at [314, 182] on mat-option "Barudan" at bounding box center [329, 188] width 106 height 20
type input "Barudan"
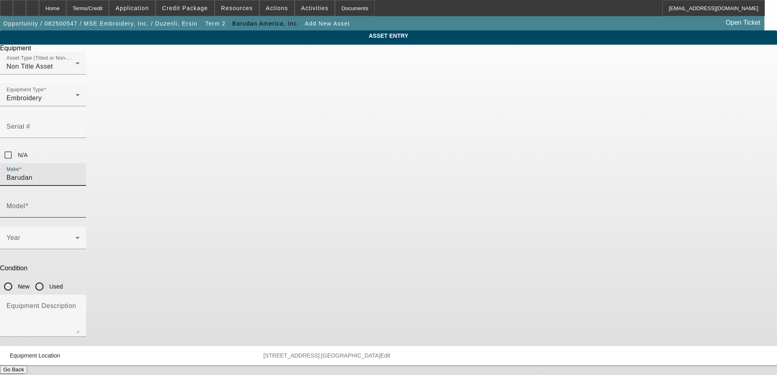
click at [80, 195] on div "Model" at bounding box center [43, 206] width 73 height 23
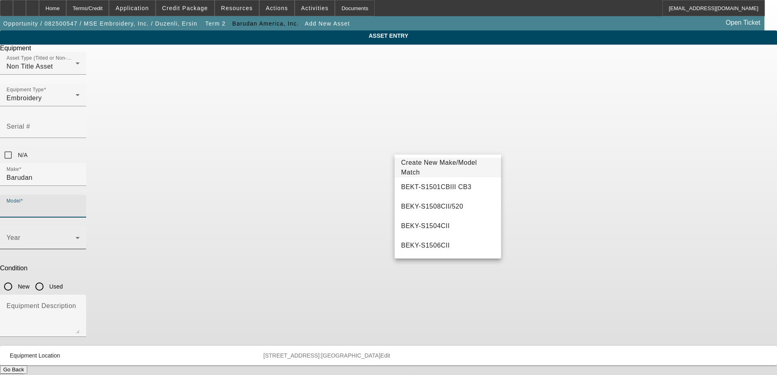
click at [76, 236] on span at bounding box center [41, 241] width 69 height 10
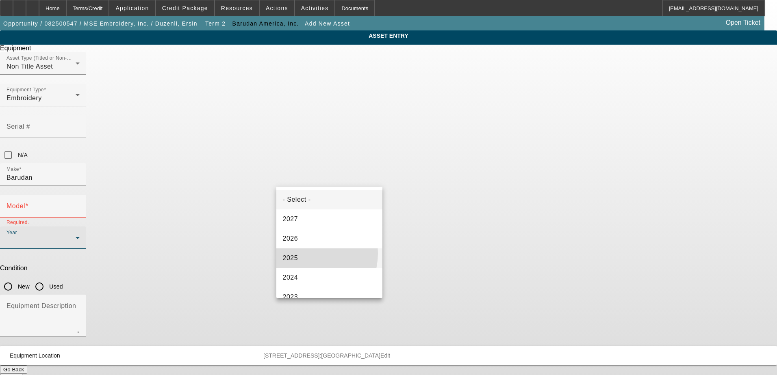
click at [306, 254] on mat-option "2025" at bounding box center [329, 259] width 106 height 20
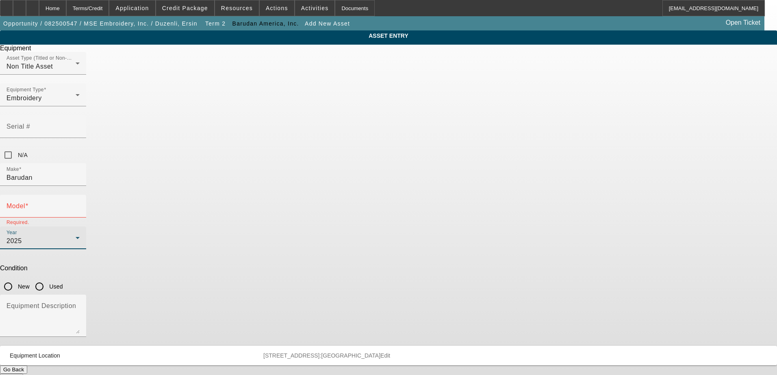
click at [16, 279] on input "New" at bounding box center [8, 287] width 16 height 16
radio input "true"
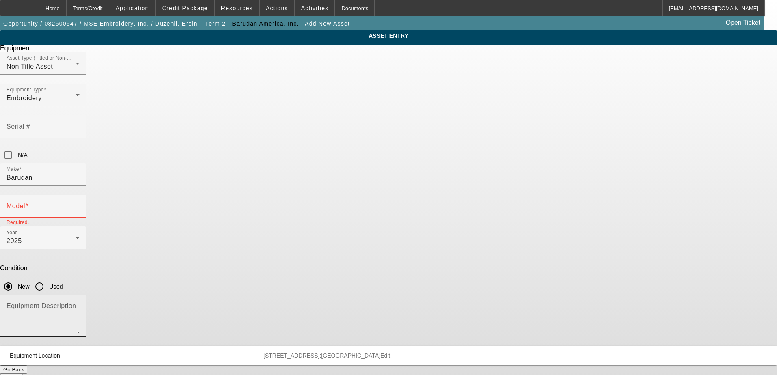
click at [80, 305] on textarea "Equipment Description" at bounding box center [43, 319] width 73 height 29
click at [80, 305] on textarea "sINGLE hEAD bARUDAN" at bounding box center [43, 319] width 73 height 29
type textarea "Single Head Barudan"
click at [80, 195] on div "Model" at bounding box center [43, 206] width 73 height 23
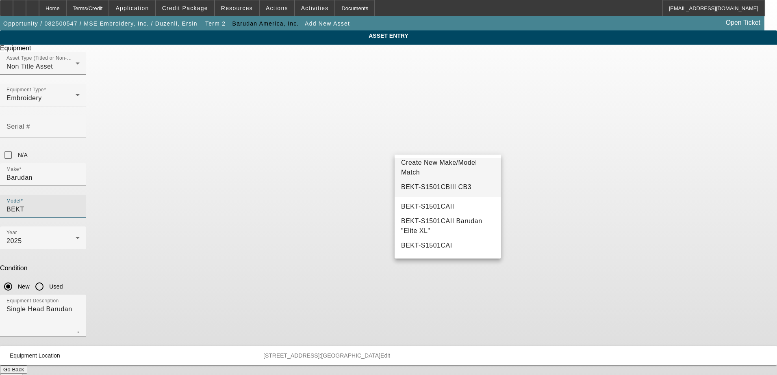
click at [443, 187] on span "BEKT-S1501CBIII CB3" at bounding box center [436, 187] width 70 height 7
type input "BEKT-S1501CBIII CB3"
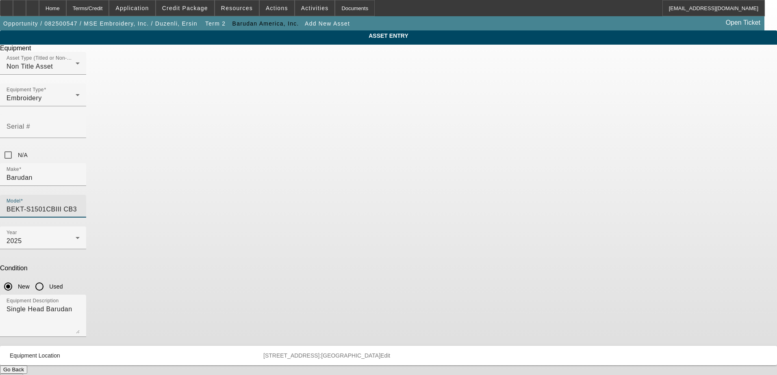
click at [23, 374] on button "Submit" at bounding box center [11, 378] width 23 height 9
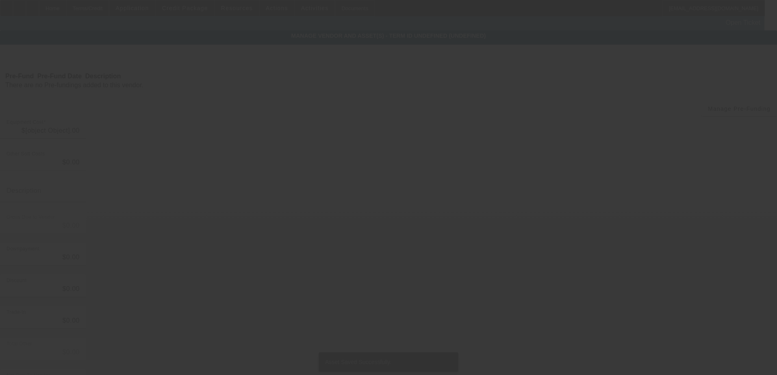
type input "$48,000.00"
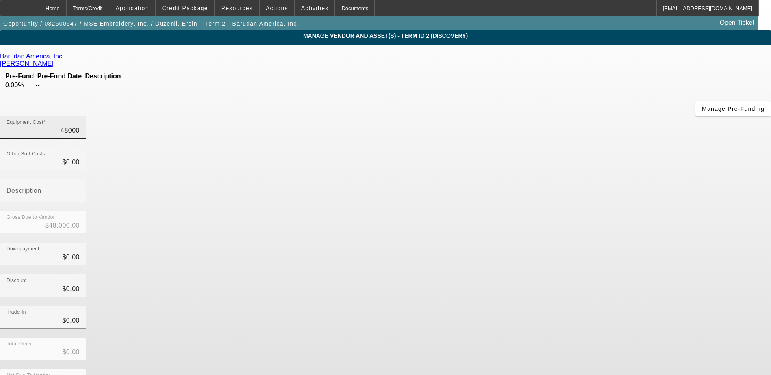
click at [80, 126] on input "48000" at bounding box center [43, 131] width 73 height 10
type input "2"
type input "$2.00"
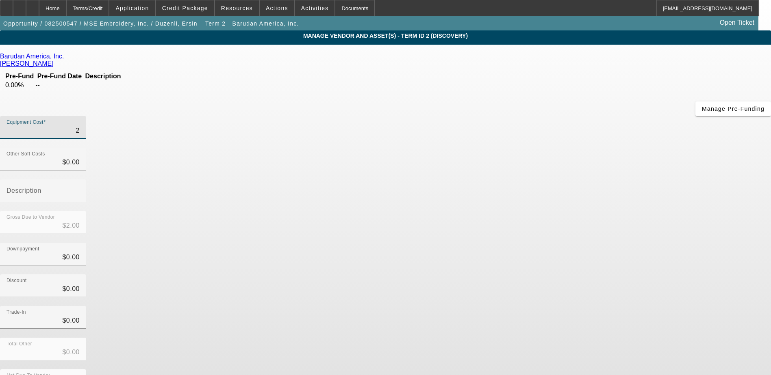
type input "23"
type input "$23.00"
type input "235"
type input "$235.00"
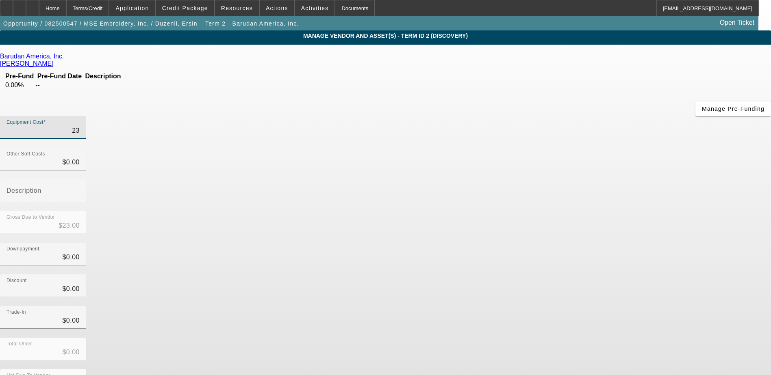
type input "$235.00"
type input "2350"
type input "$2,350.00"
type input "23500"
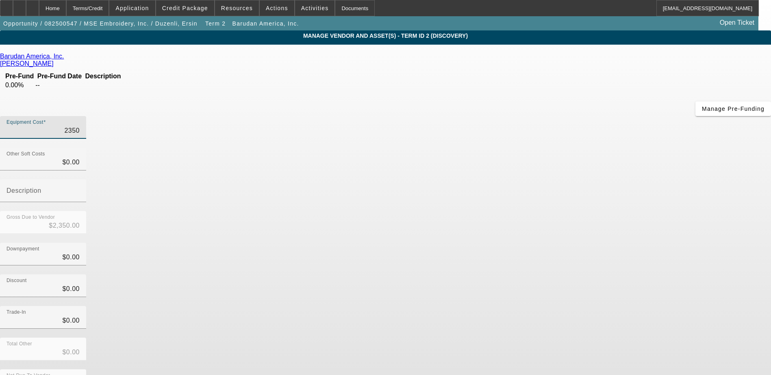
type input "$23,500.00"
click at [547, 243] on div "Downpayment $0.00" at bounding box center [385, 259] width 771 height 32
click at [80, 158] on input "0" at bounding box center [43, 163] width 73 height 10
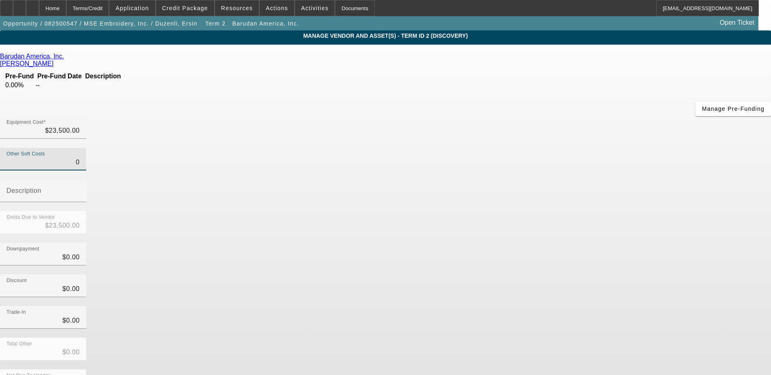
type input "20"
type input "$23,520.00"
type input "200"
type input "$23,700.00"
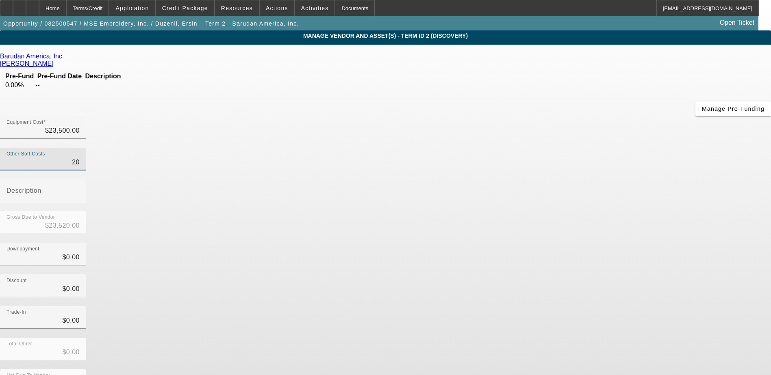
type input "$23,700.00"
type input "2000"
type input "$25,500.00"
type input "20070"
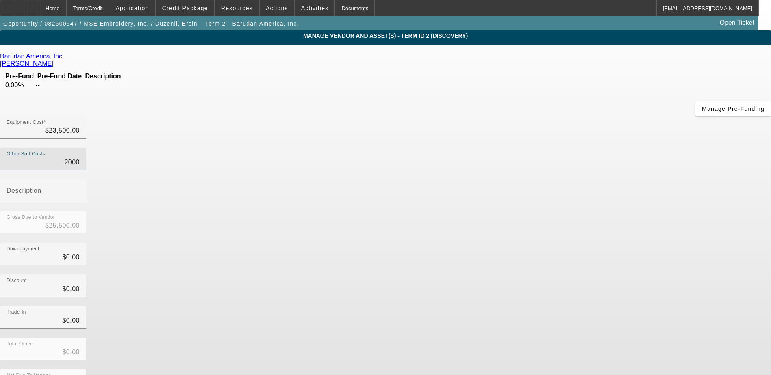
type input "$43,570.00"
type input "2007.0"
type input "$25,507.00"
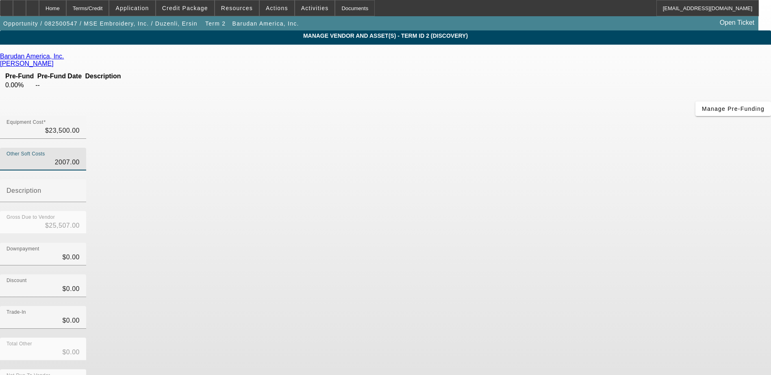
type input "2007.070"
type input "$25,507.07"
type input "$2,007.07"
click at [625, 208] on app-vendor-asset-manage "MANAGE VENDOR AND ASSET(S) - Term ID 2 (Discovery) Remove Vendor Barudan Americ…" at bounding box center [385, 248] width 771 height 436
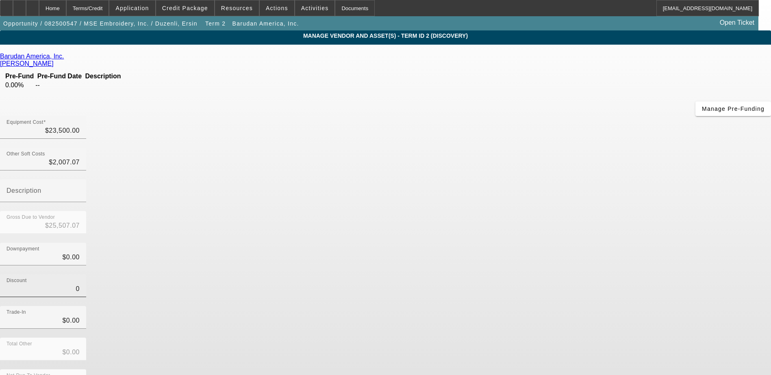
click at [80, 284] on input "0" at bounding box center [43, 289] width 73 height 10
type input "40"
type input "$40.00"
type input "$25,467.07"
type input "430"
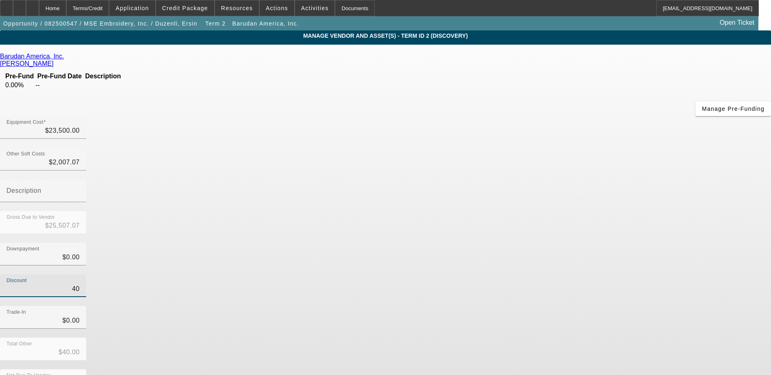
type input "$430.00"
type input "$25,077.07"
type input "4350"
type input "$4,350.00"
type input "$21,157.07"
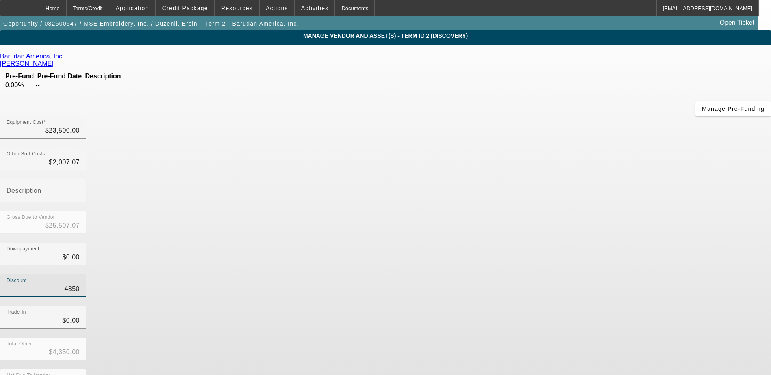
type input "43500"
type input "$43,500.00"
type input "$-17,992.93"
type input "4350"
type input "$4,350.00"
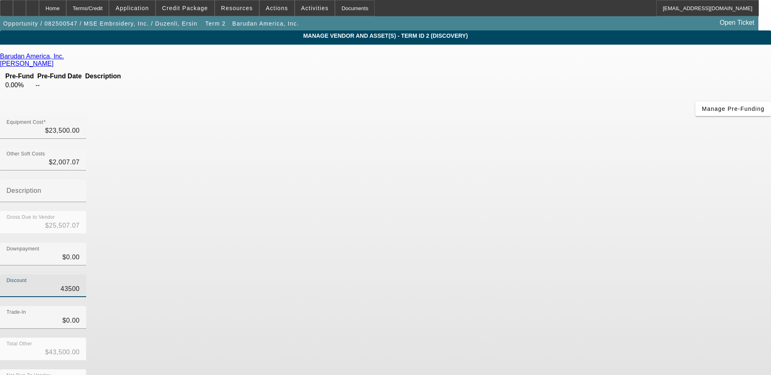
type input "$21,157.07"
type input "$4,350.00"
click at [611, 306] on div "Trade-In $0.00" at bounding box center [385, 322] width 771 height 32
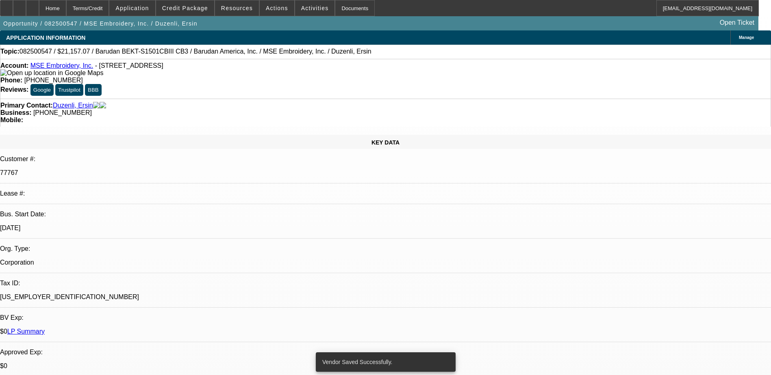
select select "0"
select select "2"
select select "0"
select select "6"
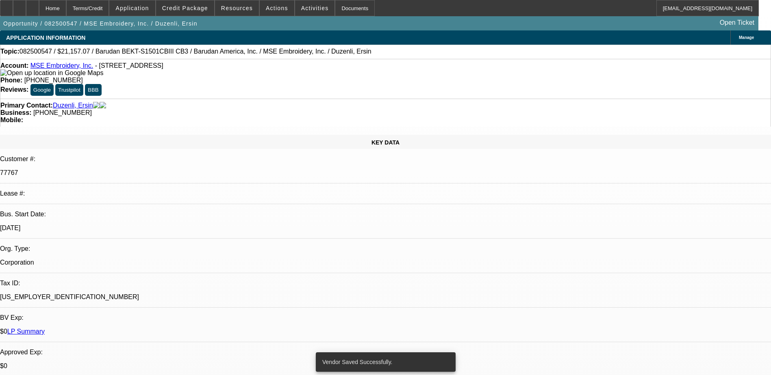
select select "0"
select select "2"
select select "0.1"
select select "4"
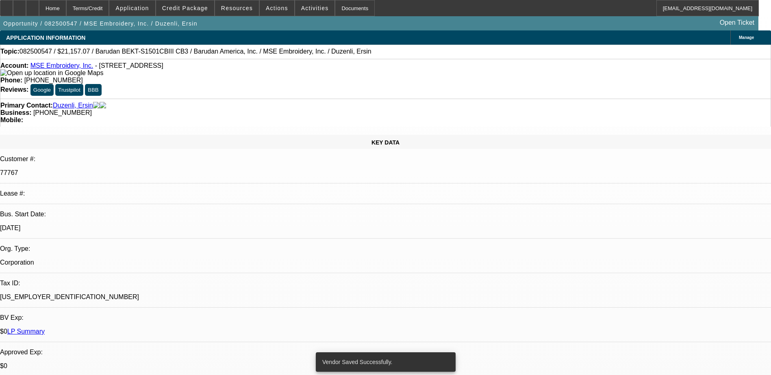
select select "0"
select select "2"
select select "0"
select select "6"
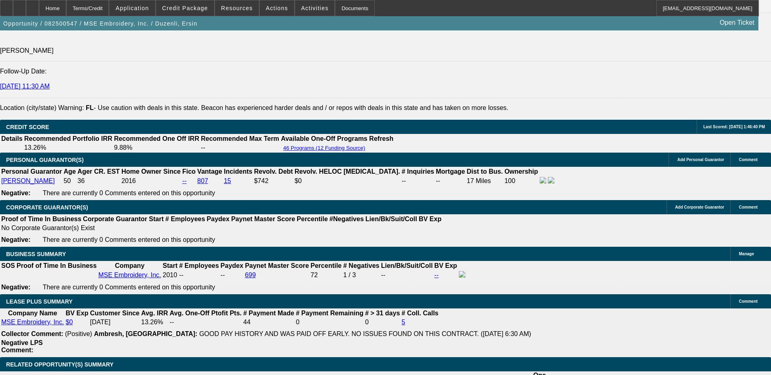
scroll to position [1300, 0]
